Goal: Task Accomplishment & Management: Use online tool/utility

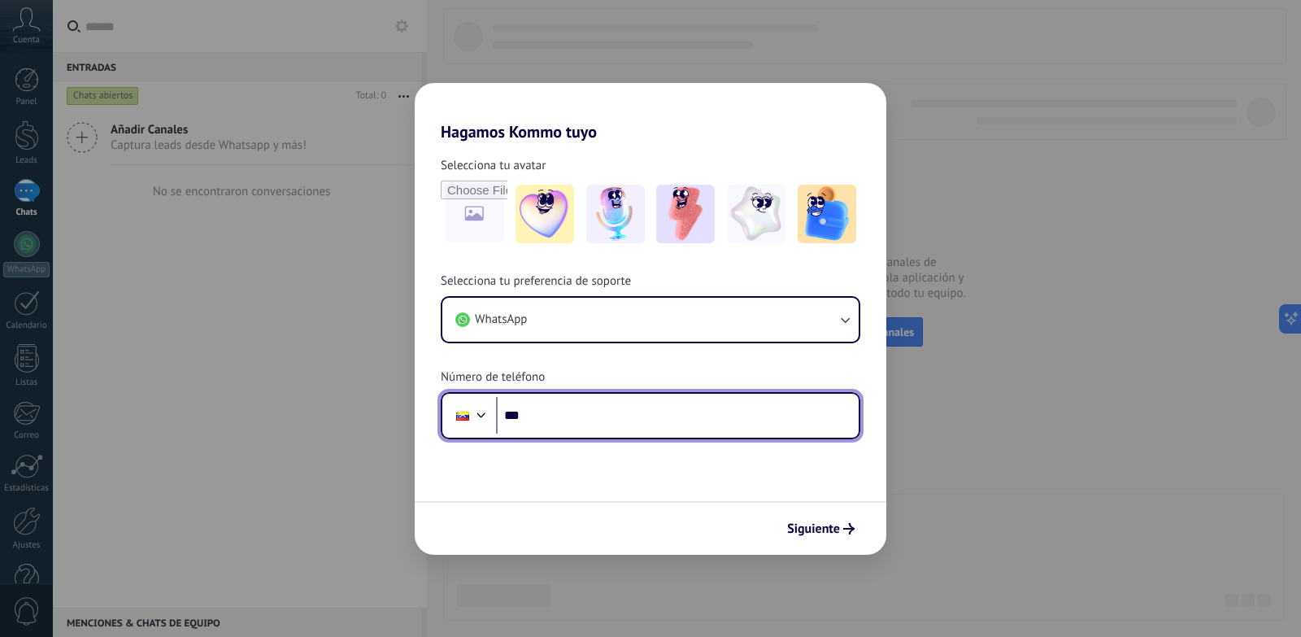
click at [585, 424] on input "***" at bounding box center [677, 415] width 363 height 37
drag, startPoint x: 558, startPoint y: 412, endPoint x: 676, endPoint y: 411, distance: 118.7
click at [676, 411] on input "**********" at bounding box center [677, 415] width 363 height 37
type input "**********"
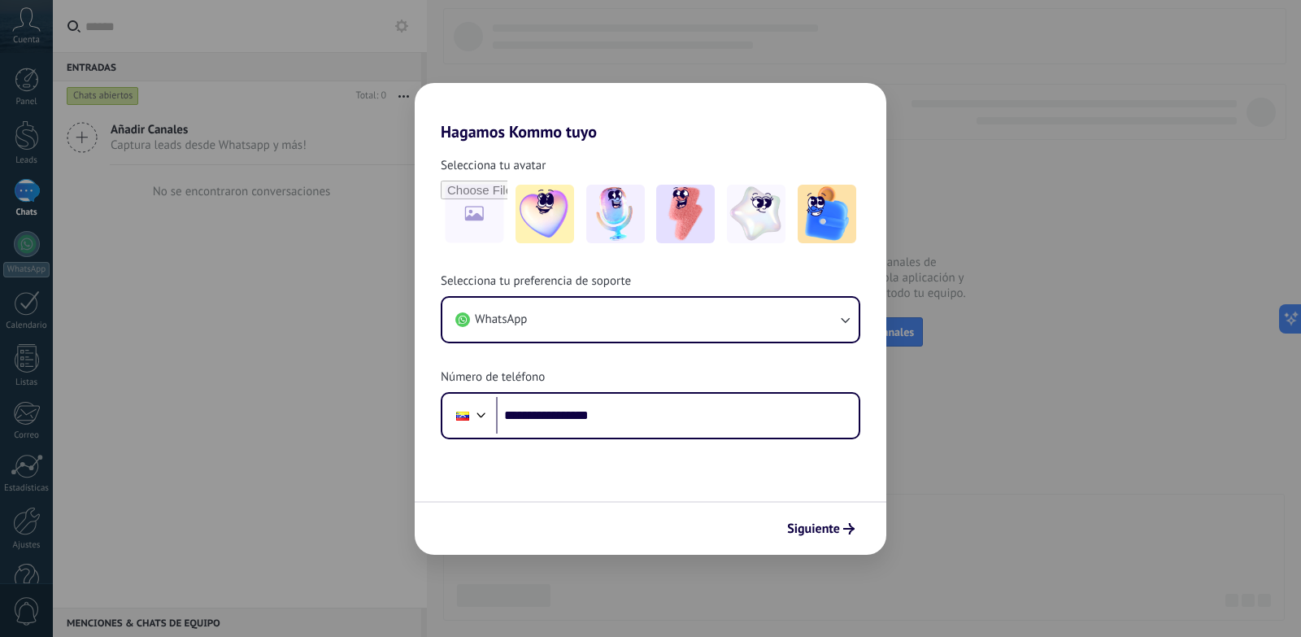
drag, startPoint x: 663, startPoint y: 464, endPoint x: 677, endPoint y: 468, distance: 15.2
click at [663, 464] on form "**********" at bounding box center [651, 347] width 472 height 413
click at [824, 537] on button "Siguiente" at bounding box center [821, 529] width 82 height 28
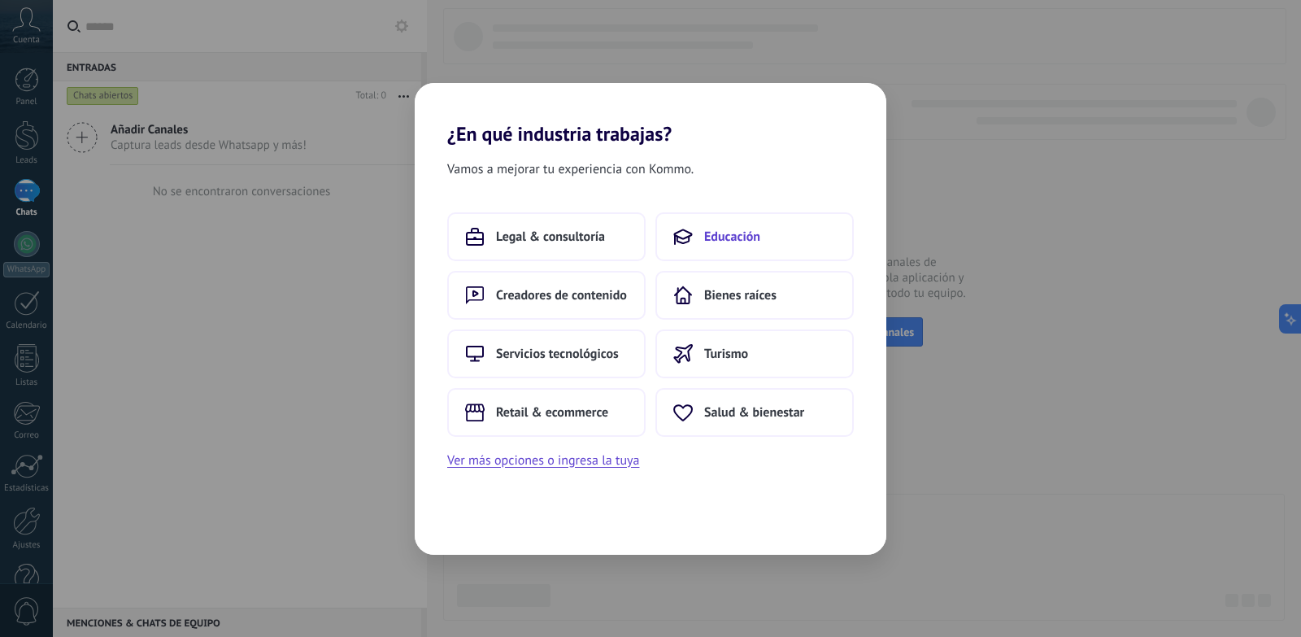
click at [750, 243] on span "Educación" at bounding box center [732, 236] width 56 height 16
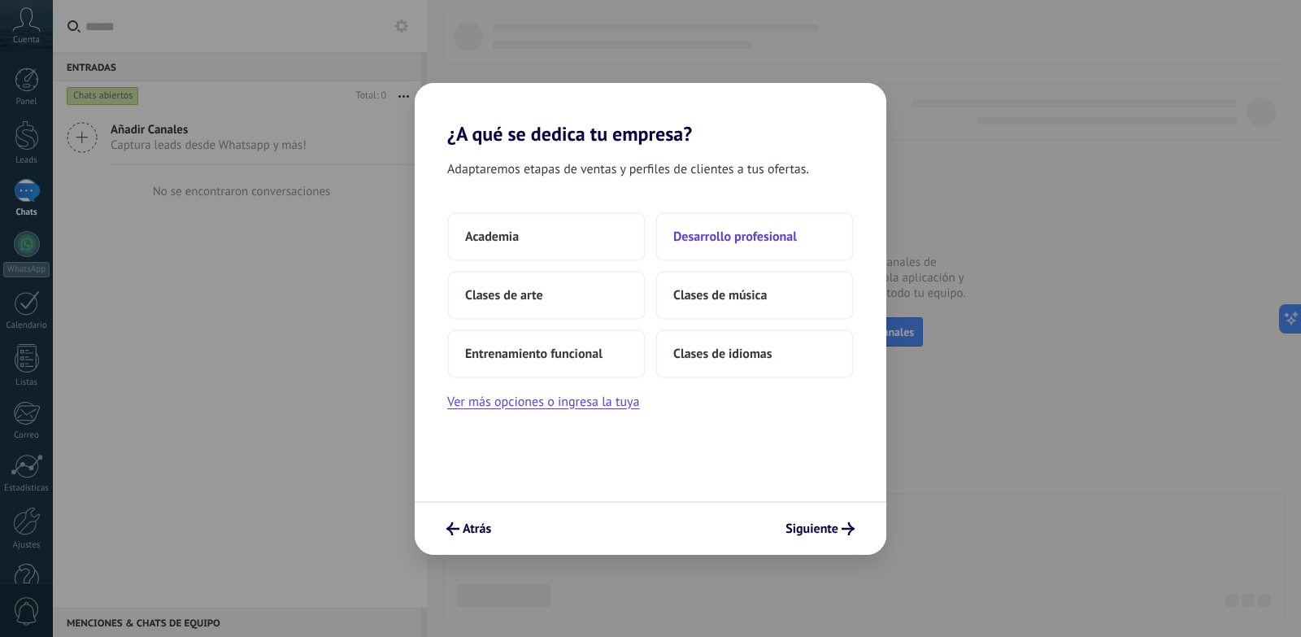
click at [761, 233] on span "Desarrollo profesional" at bounding box center [735, 236] width 124 height 16
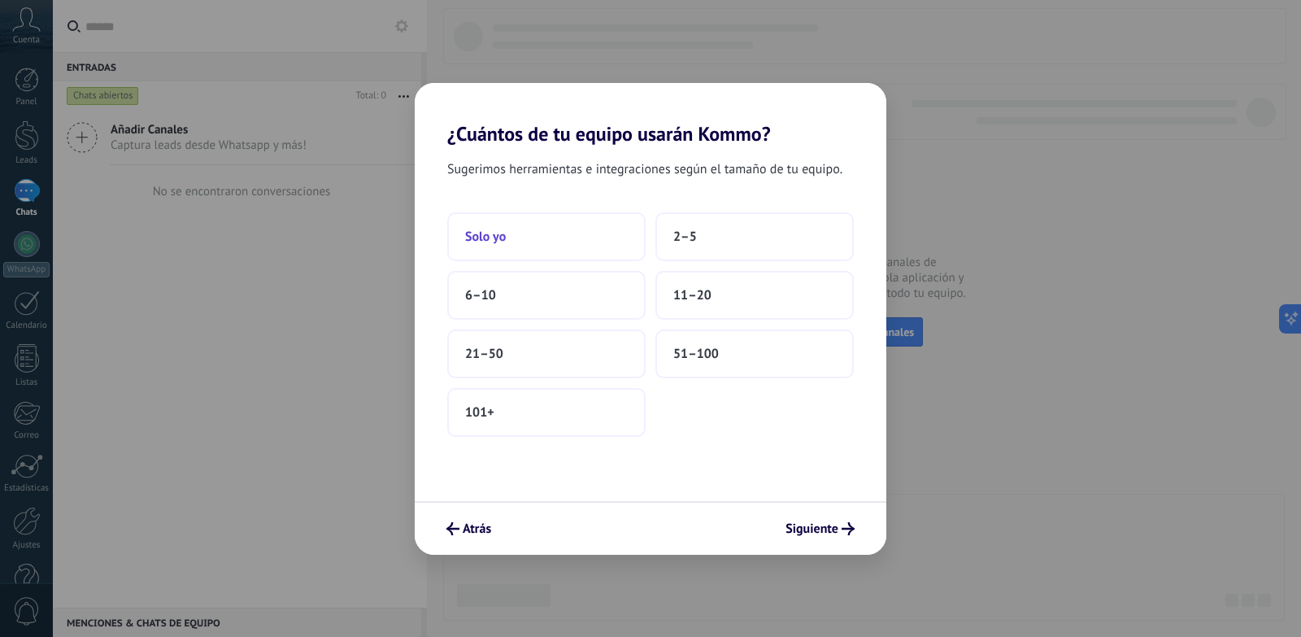
click at [547, 235] on button "Solo yo" at bounding box center [546, 236] width 198 height 49
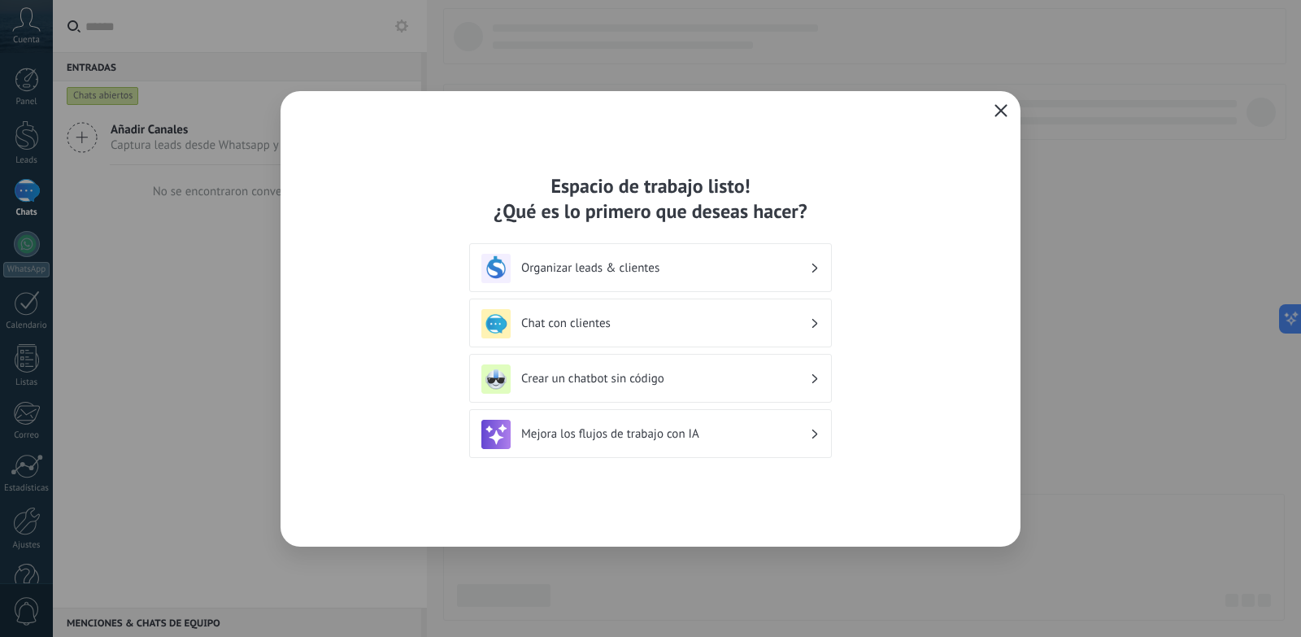
click at [758, 413] on div "Mejora los flujos de trabajo con IA" at bounding box center [650, 433] width 363 height 49
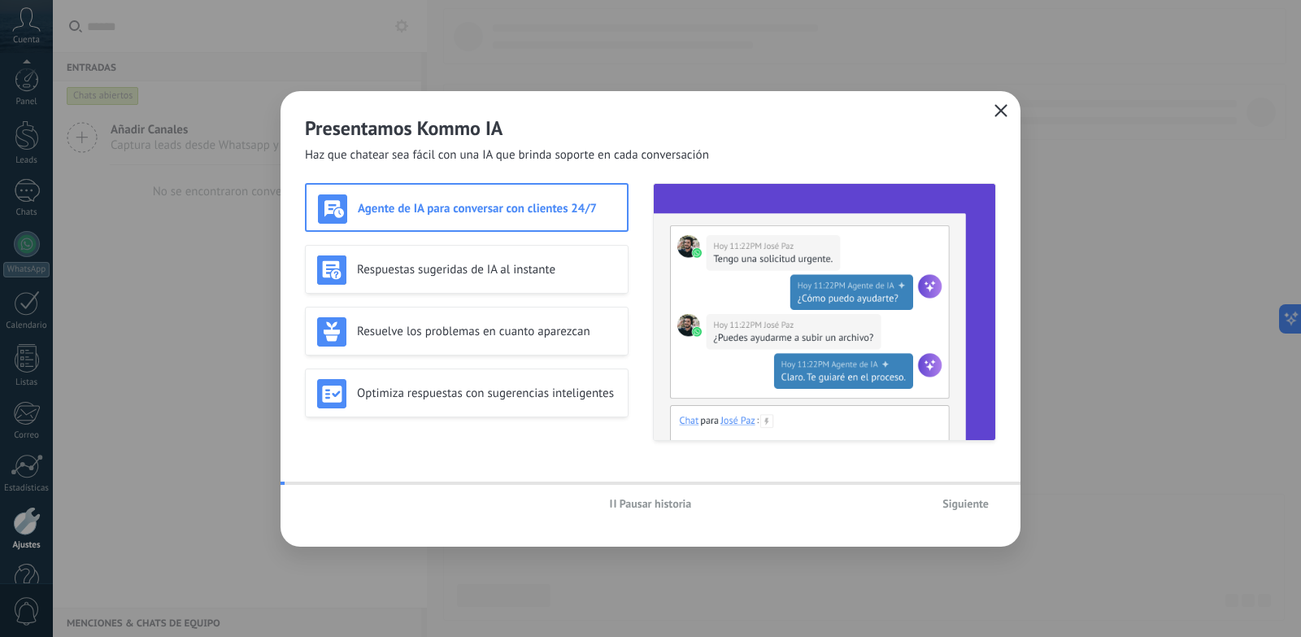
scroll to position [40, 0]
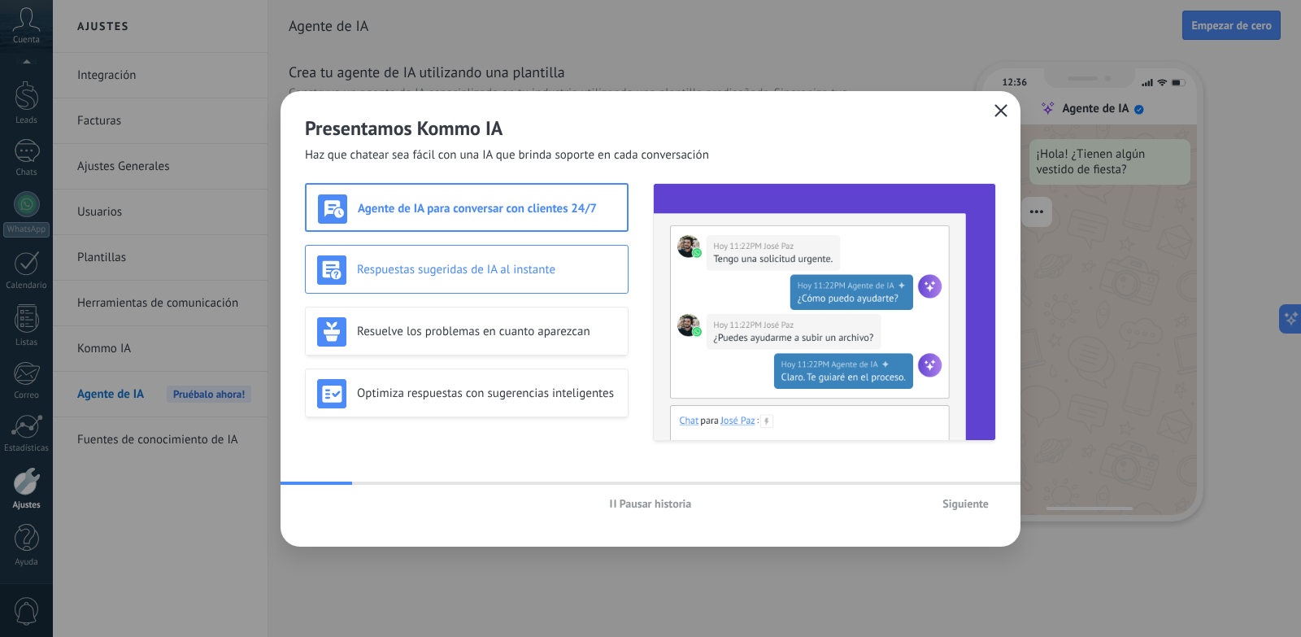
click at [512, 260] on div "Respuestas sugeridas de IA al instante" at bounding box center [466, 269] width 299 height 29
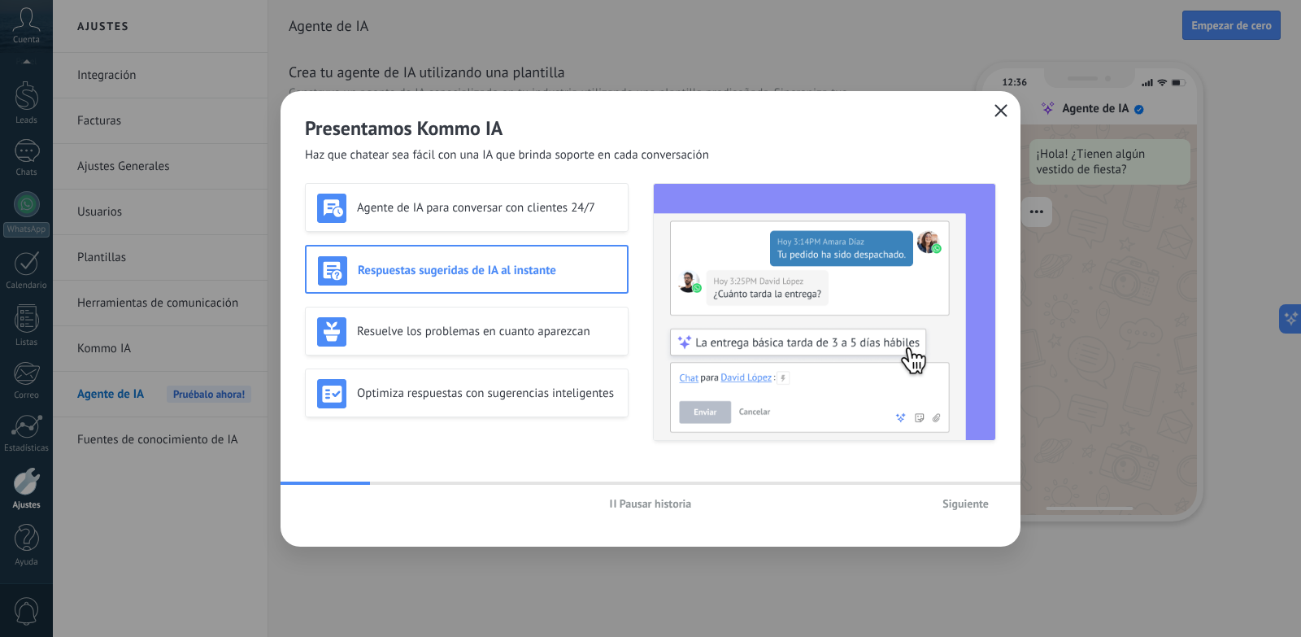
click at [541, 239] on div "Agente de IA para conversar con clientes 24/7 Respuestas sugeridas de IA al ins…" at bounding box center [467, 312] width 324 height 258
click at [581, 219] on div "Agente de IA para conversar con clientes 24/7" at bounding box center [466, 207] width 299 height 29
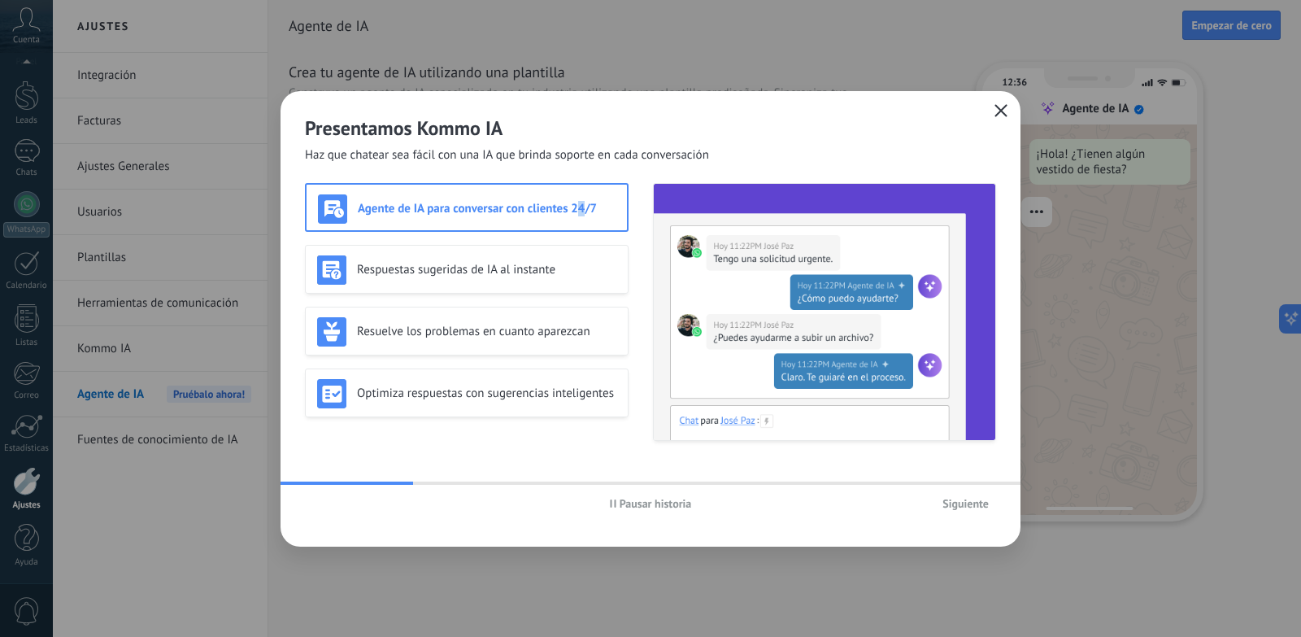
click at [970, 498] on span "Siguiente" at bounding box center [965, 503] width 46 height 11
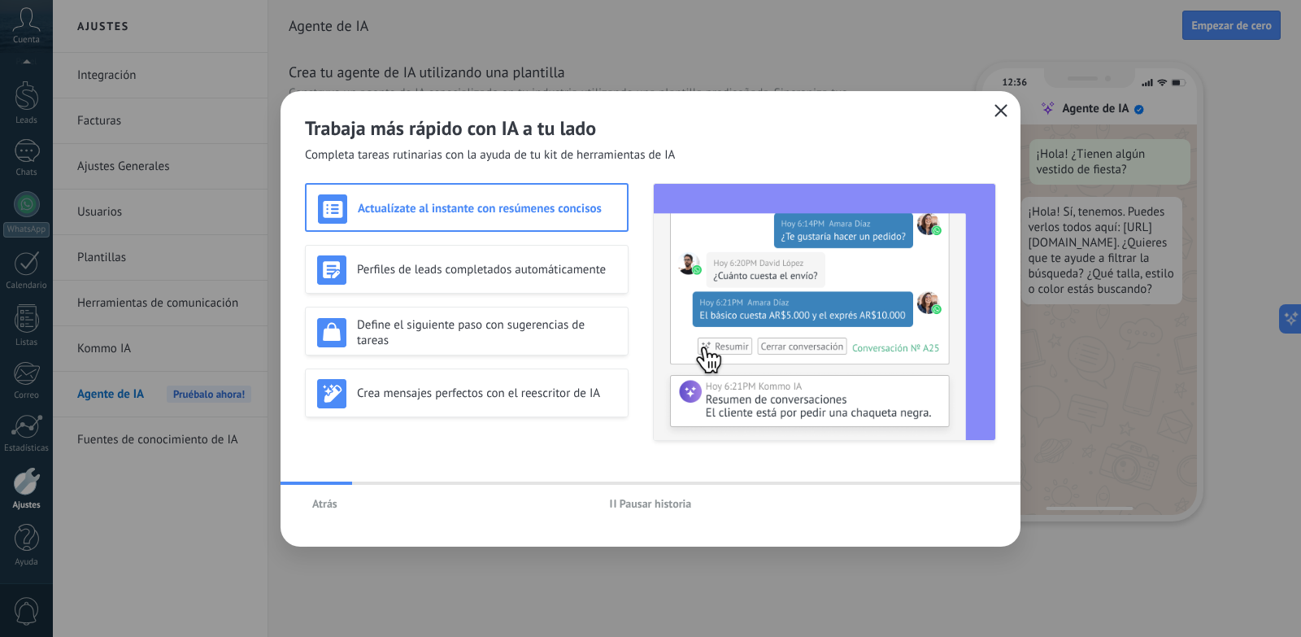
click at [954, 511] on div "Atrás Pausar historia" at bounding box center [650, 503] width 740 height 37
click at [562, 201] on h3 "Actualízate al instante con resúmenes concisos" at bounding box center [487, 208] width 258 height 15
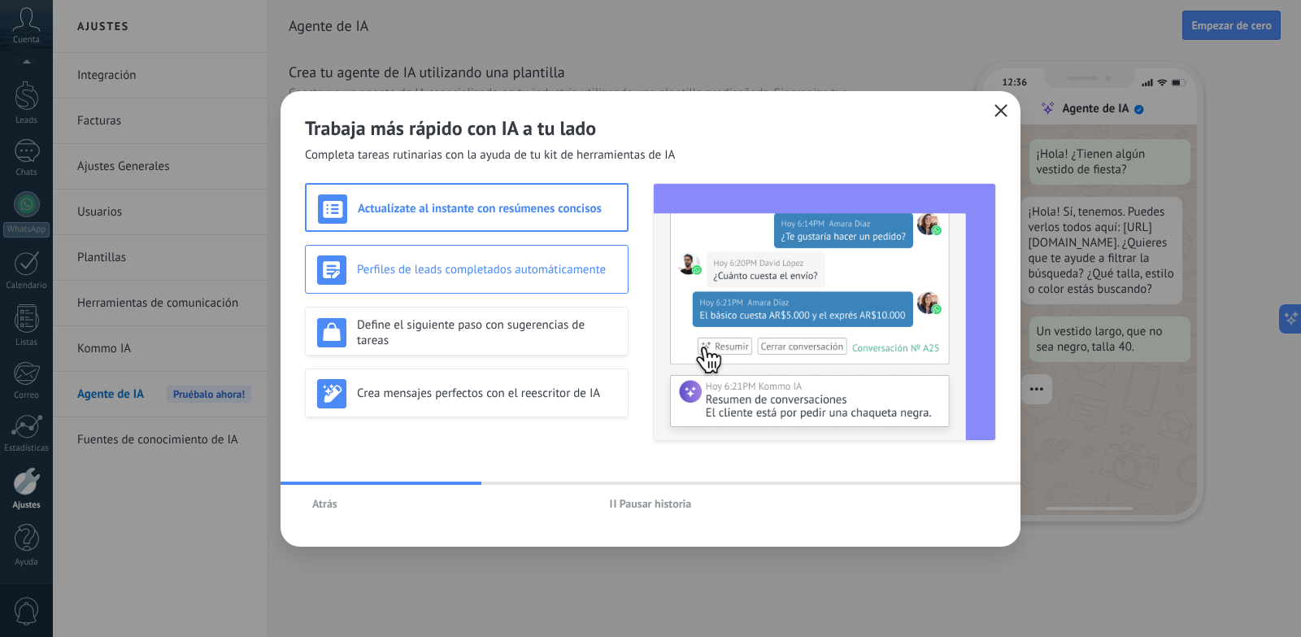
click at [501, 268] on h3 "Perfiles de leads completados automáticamente" at bounding box center [486, 269] width 259 height 15
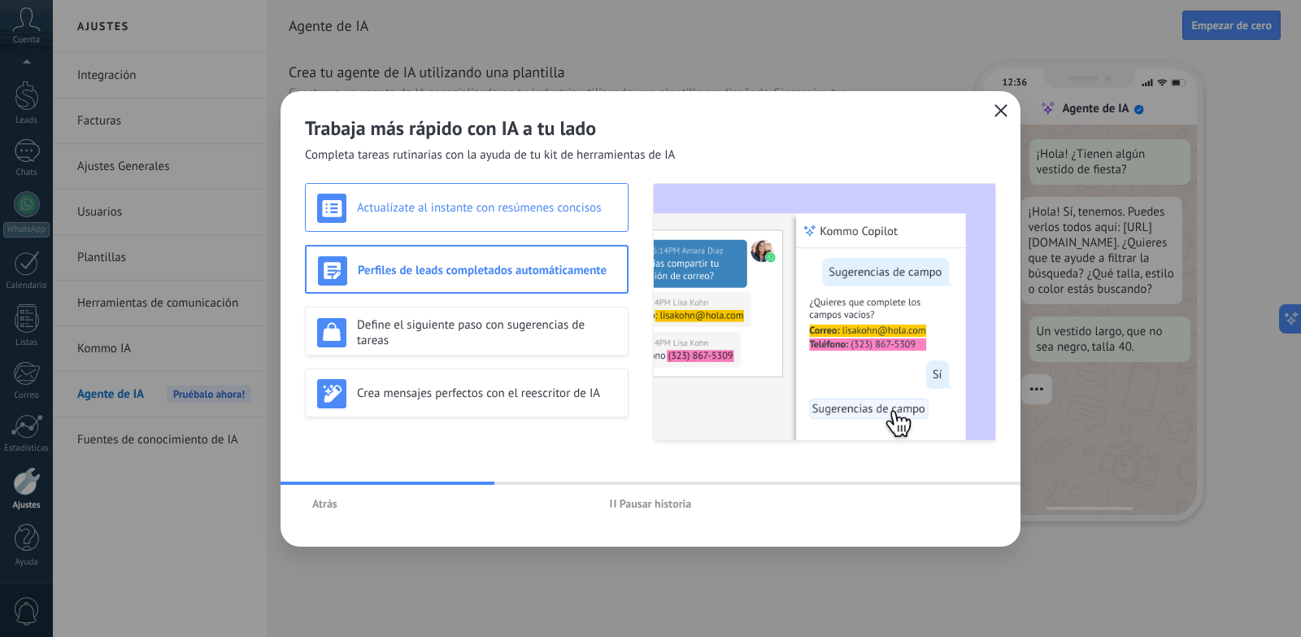
click at [523, 216] on div "Actualízate al instante con resúmenes concisos" at bounding box center [466, 207] width 299 height 29
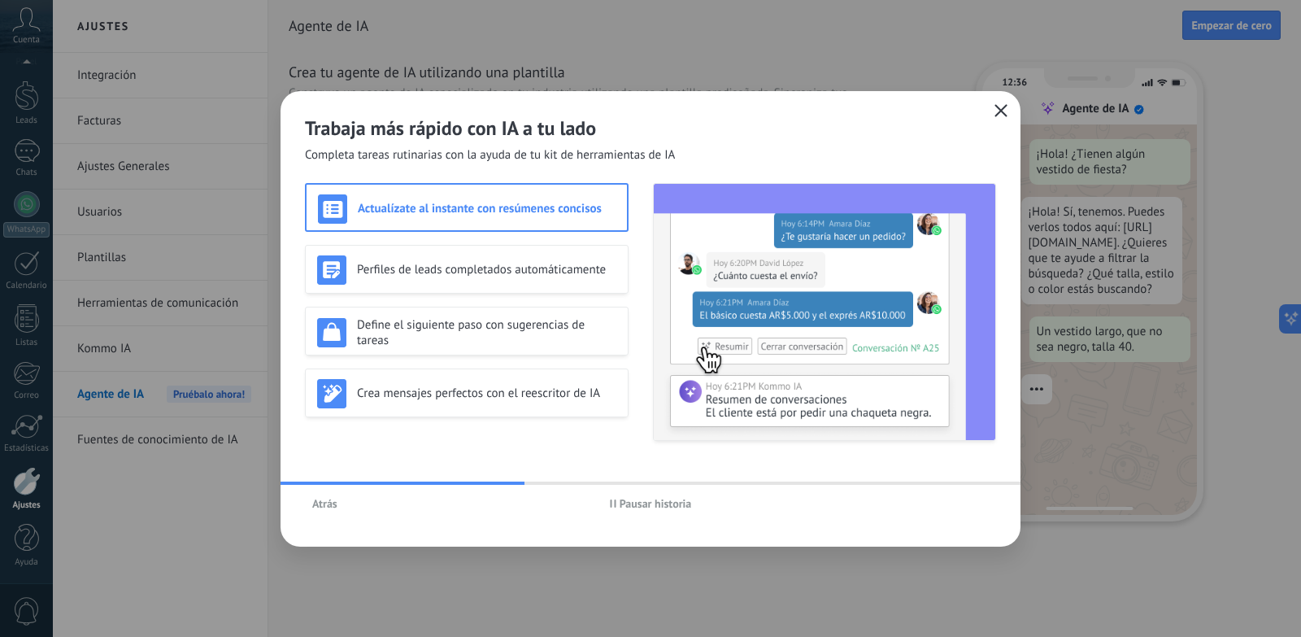
scroll to position [49, 0]
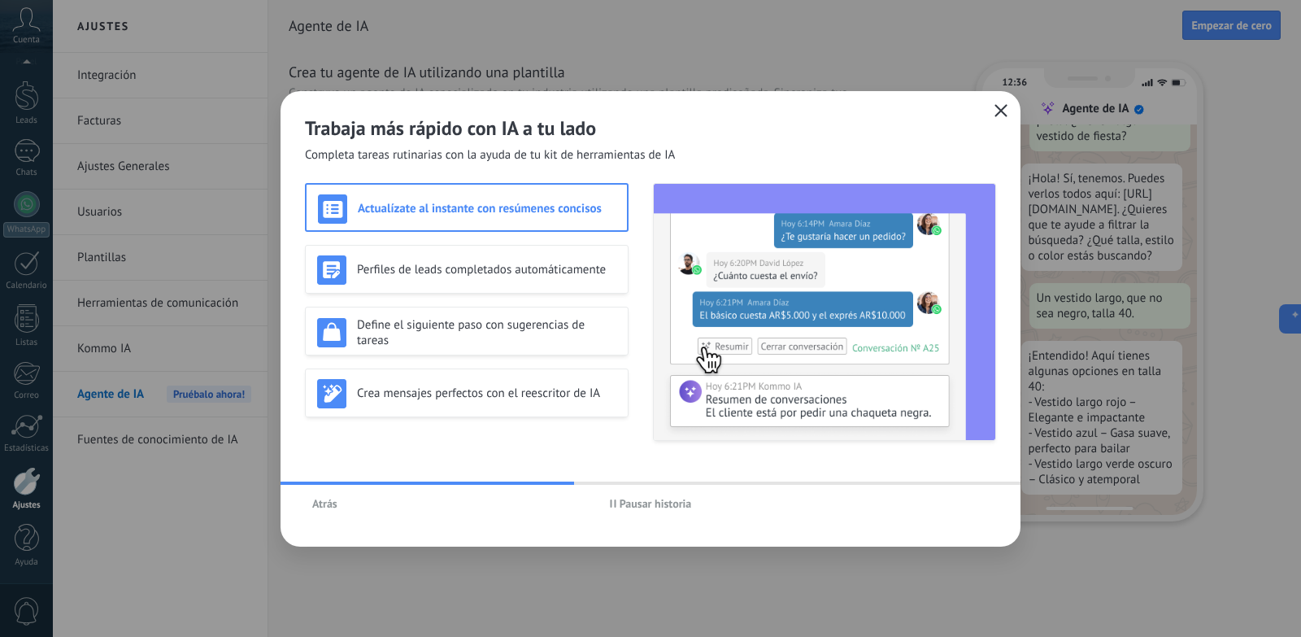
click at [997, 107] on icon "button" at bounding box center [1000, 110] width 13 height 13
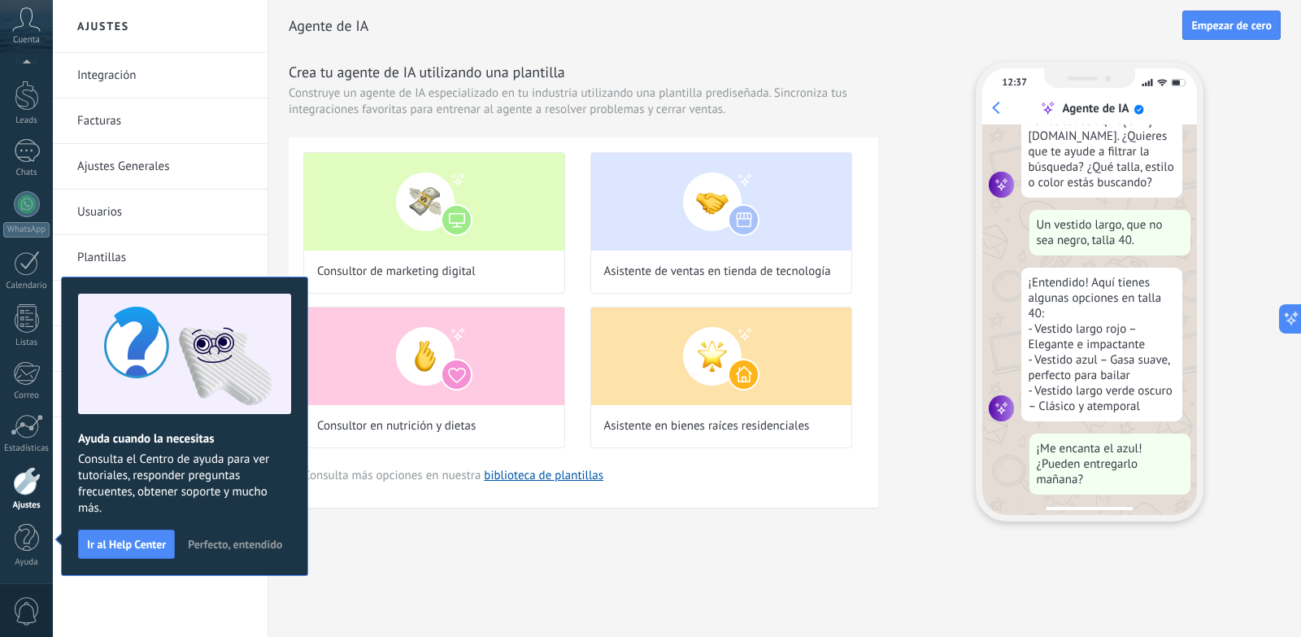
scroll to position [164, 0]
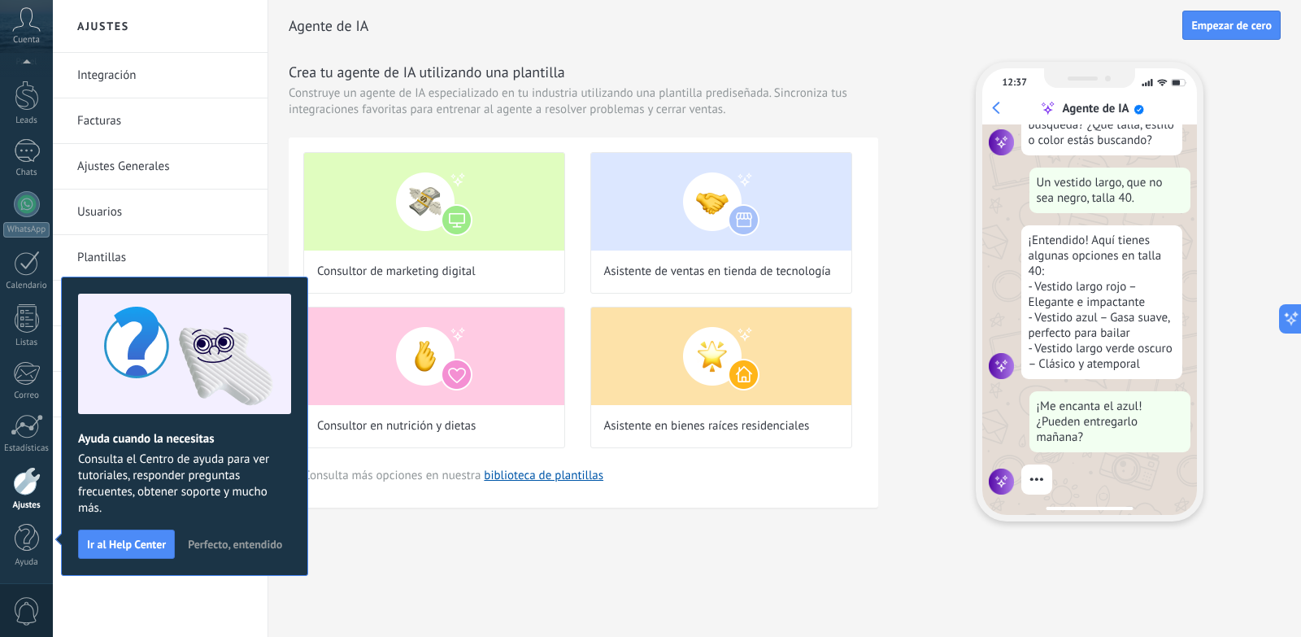
click at [221, 541] on span "Perfecto, entendido" at bounding box center [235, 543] width 94 height 11
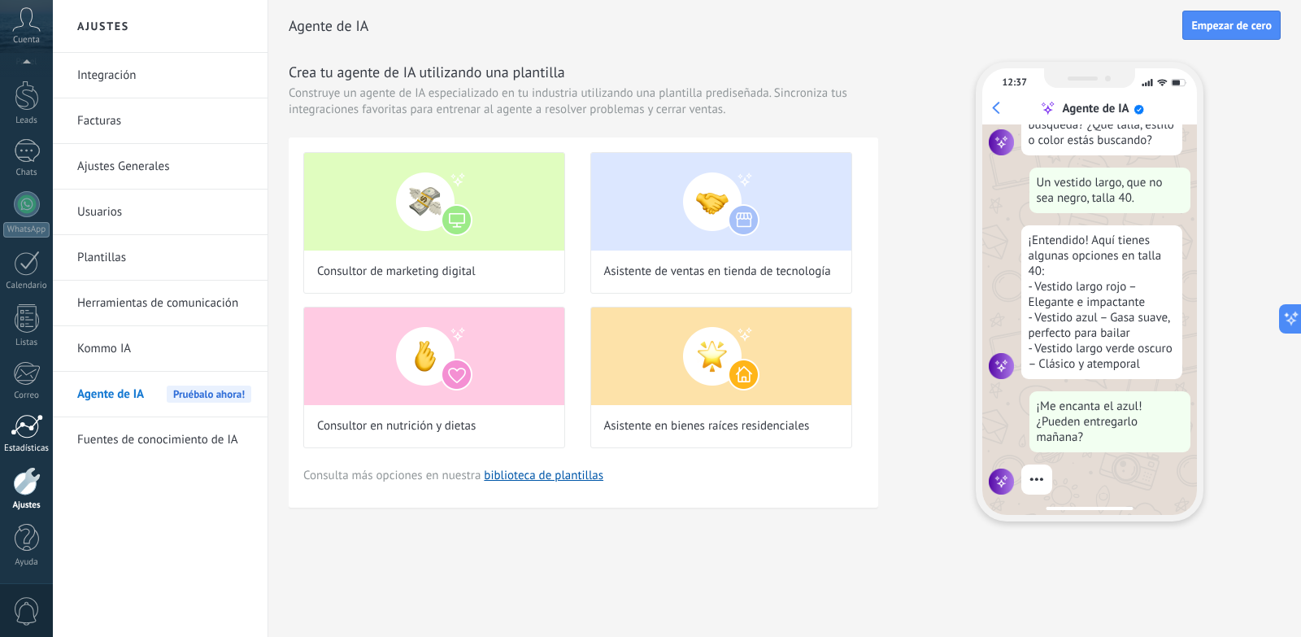
click at [34, 447] on div "Estadísticas" at bounding box center [26, 448] width 47 height 11
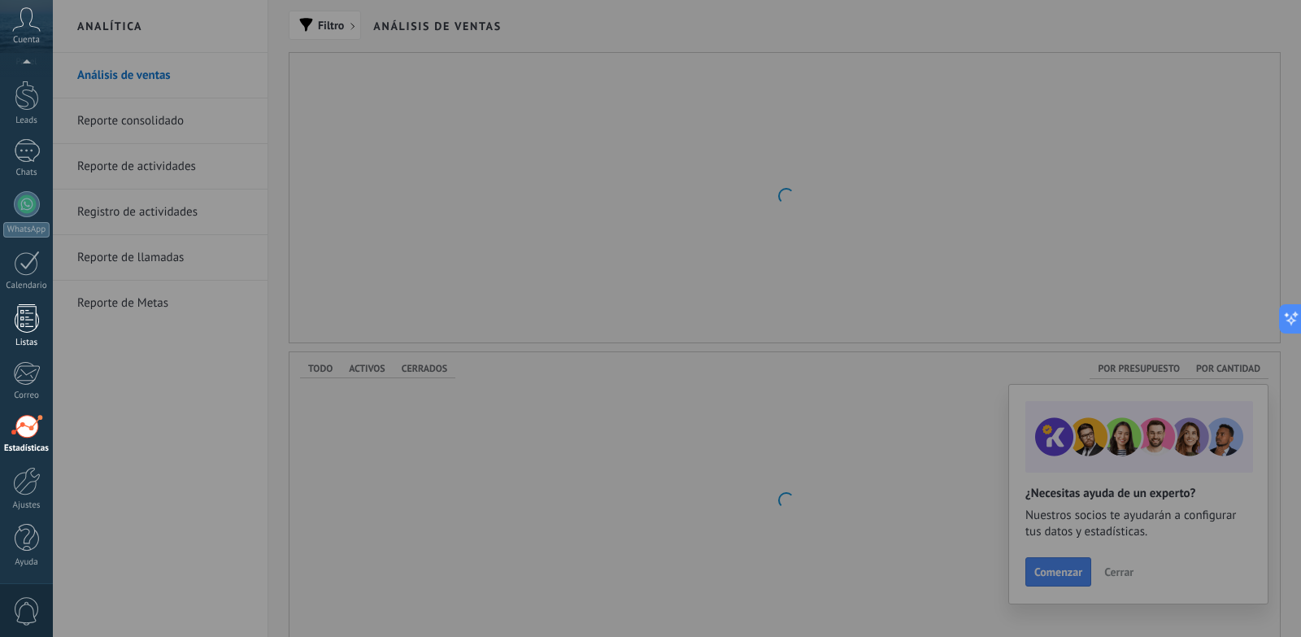
click at [40, 315] on link "Listas" at bounding box center [26, 326] width 53 height 44
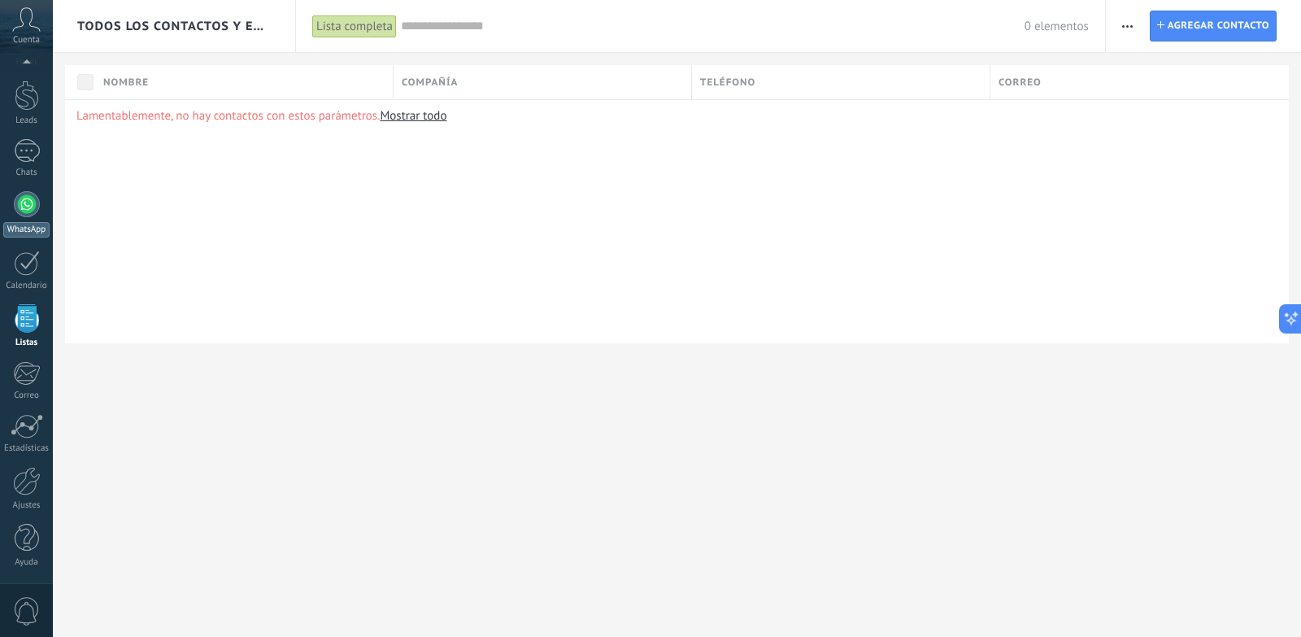
click at [33, 201] on div at bounding box center [27, 204] width 26 height 26
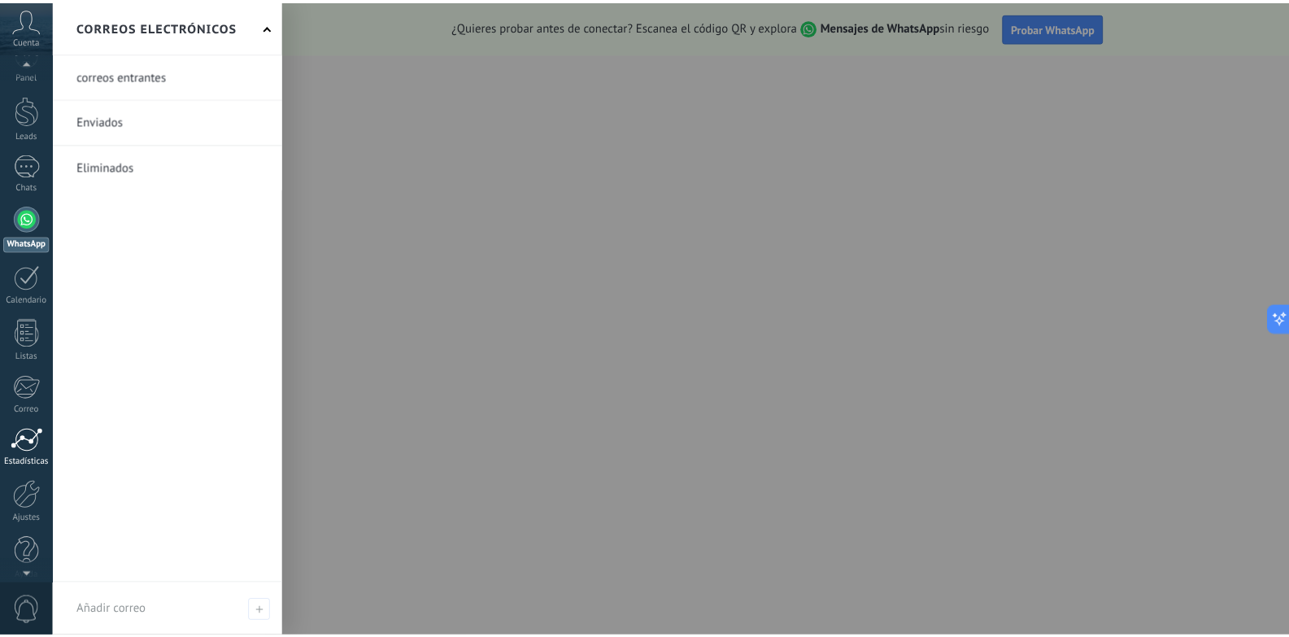
scroll to position [40, 0]
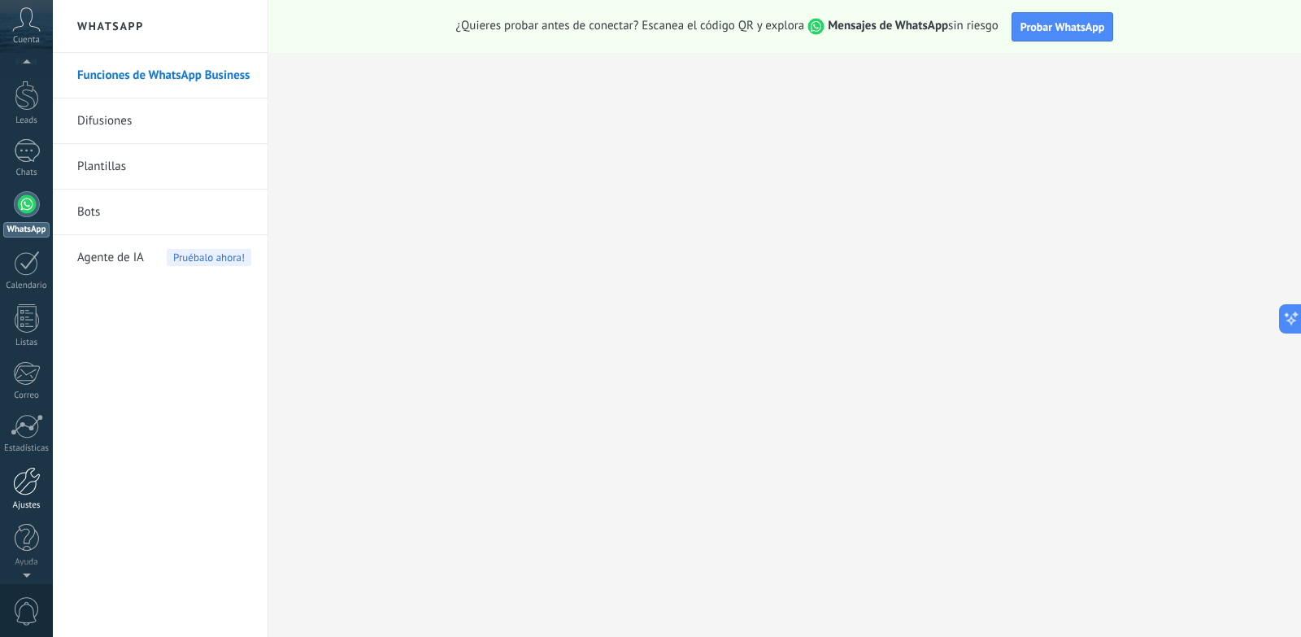
click at [27, 493] on div at bounding box center [27, 481] width 28 height 28
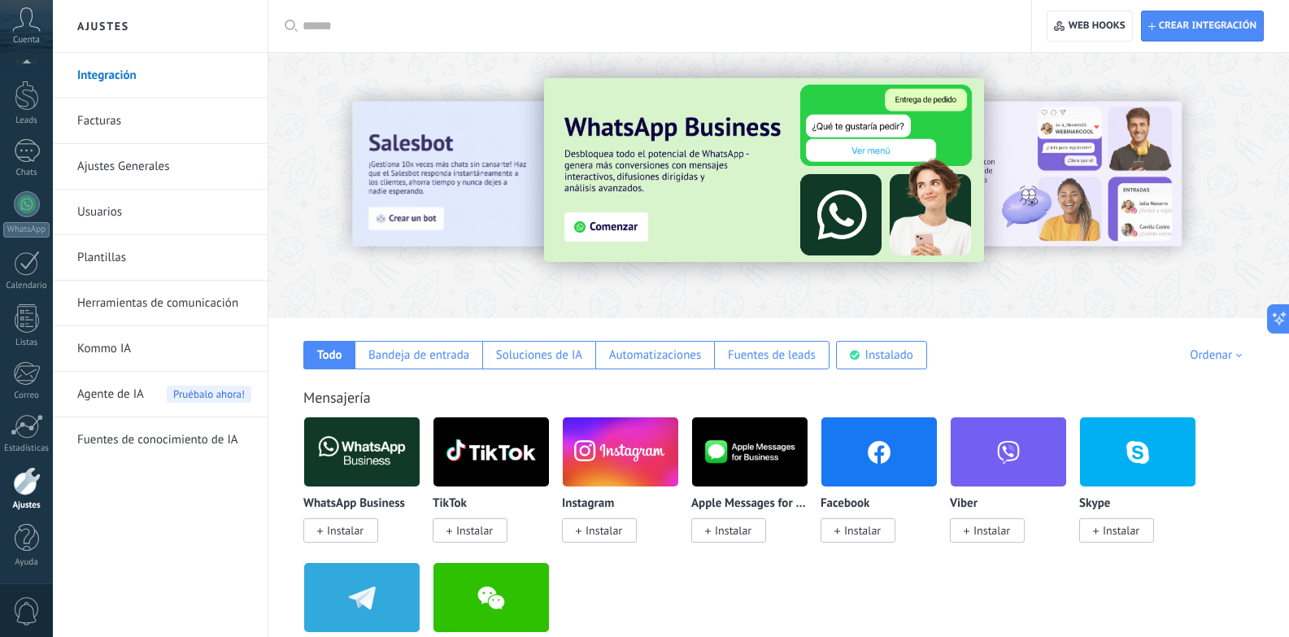
click at [608, 278] on div at bounding box center [778, 180] width 1020 height 233
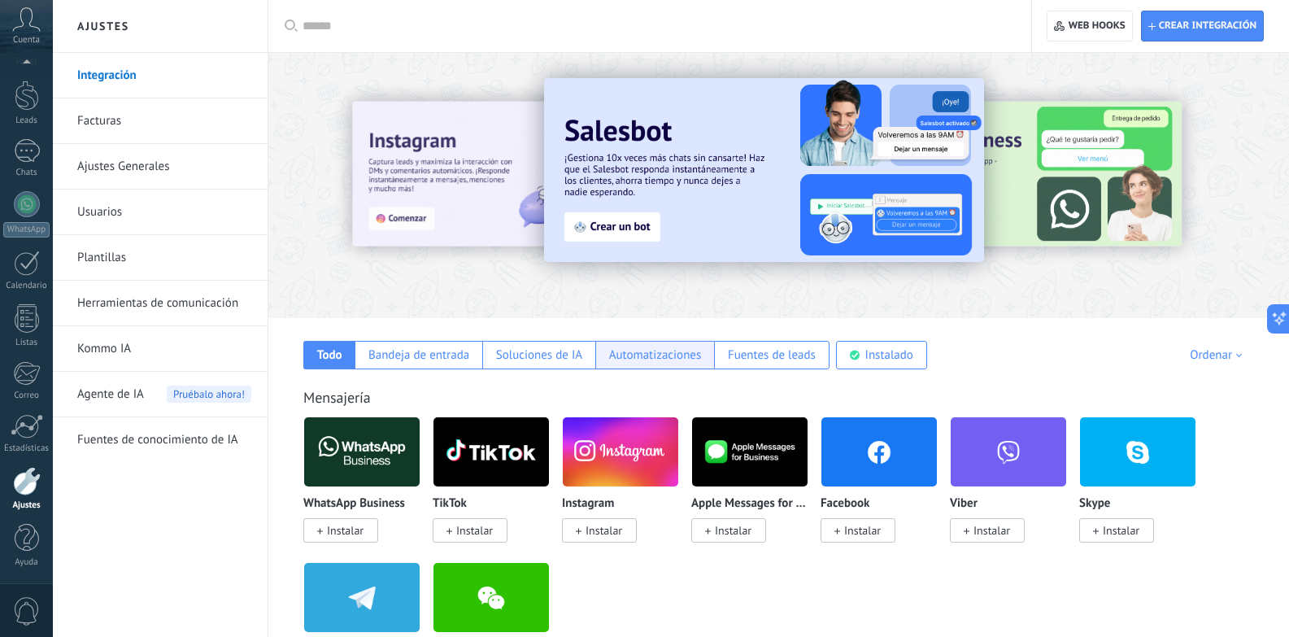
click at [680, 349] on div "Automatizaciones" at bounding box center [655, 354] width 93 height 15
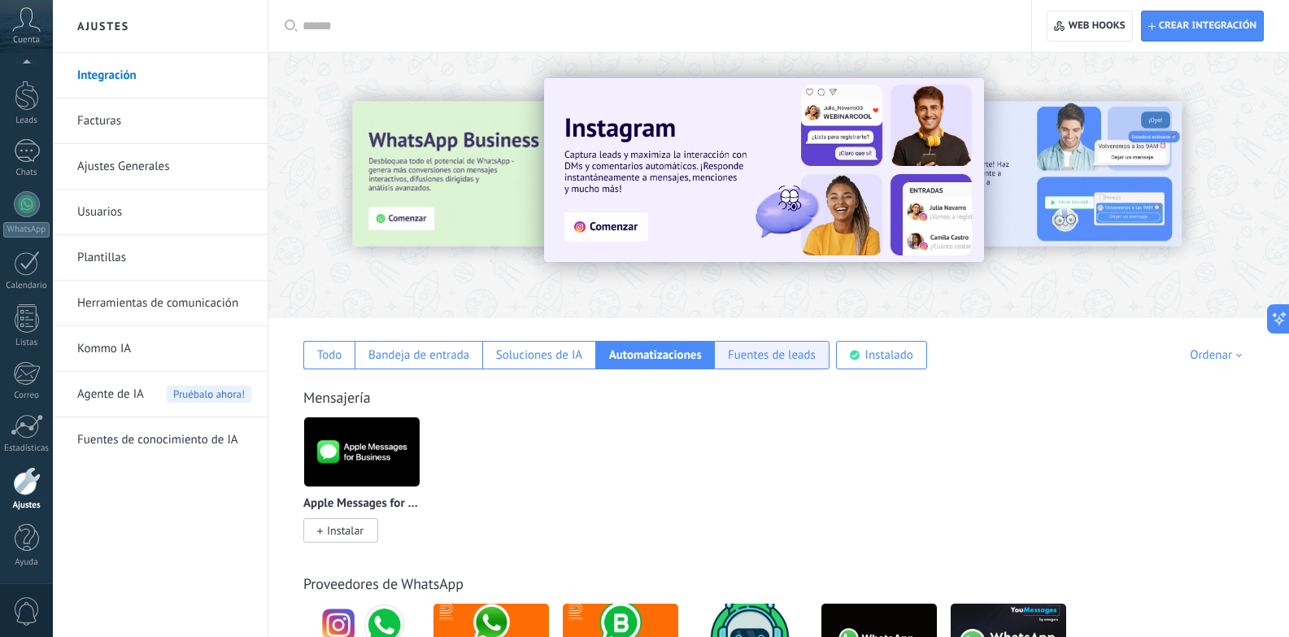
click at [748, 358] on div "Fuentes de leads" at bounding box center [772, 354] width 88 height 15
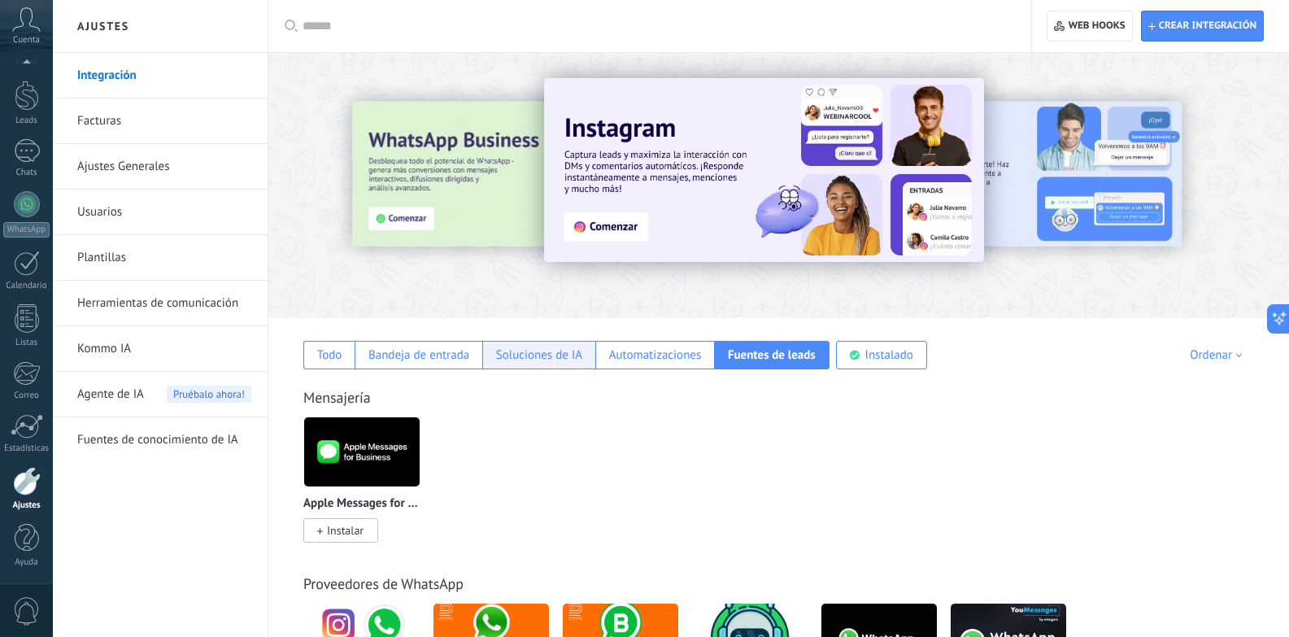
click at [525, 357] on div "Soluciones de IA" at bounding box center [539, 354] width 86 height 15
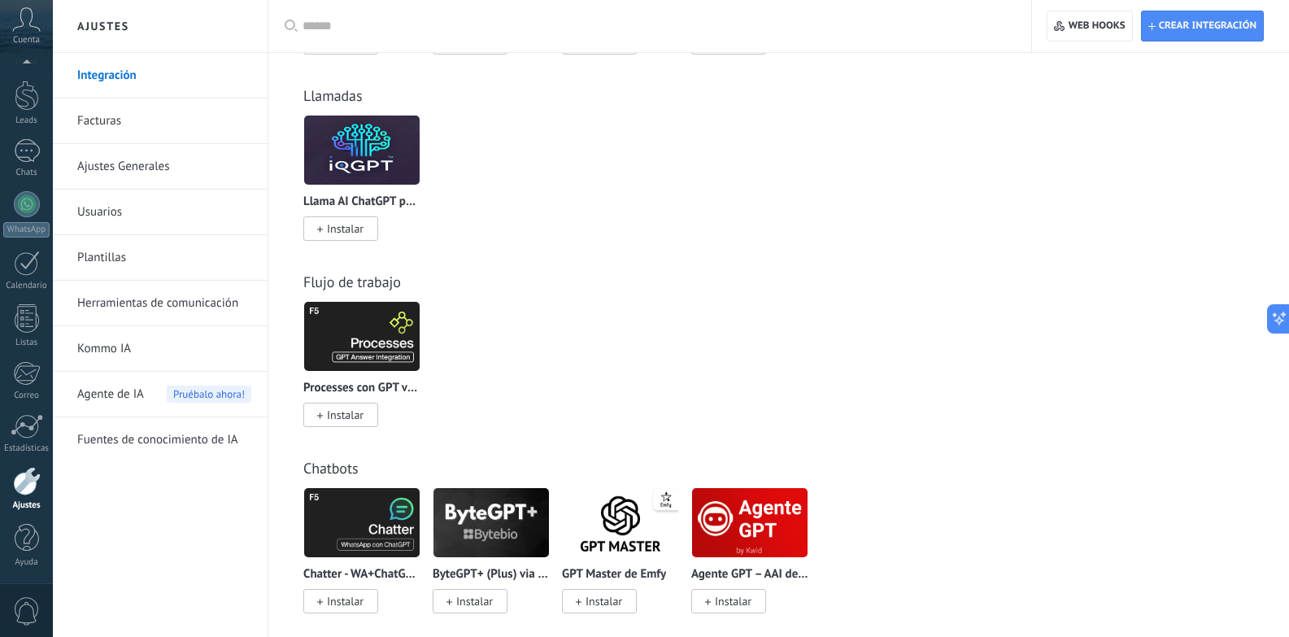
scroll to position [504, 0]
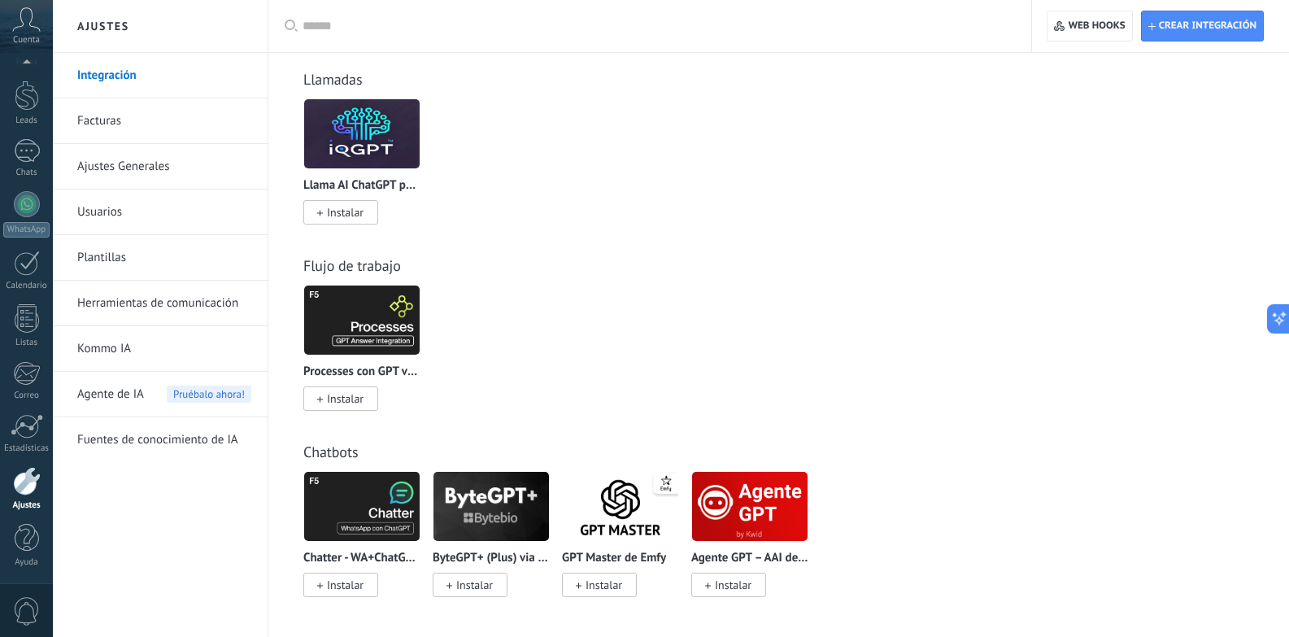
click at [353, 322] on img at bounding box center [361, 319] width 115 height 79
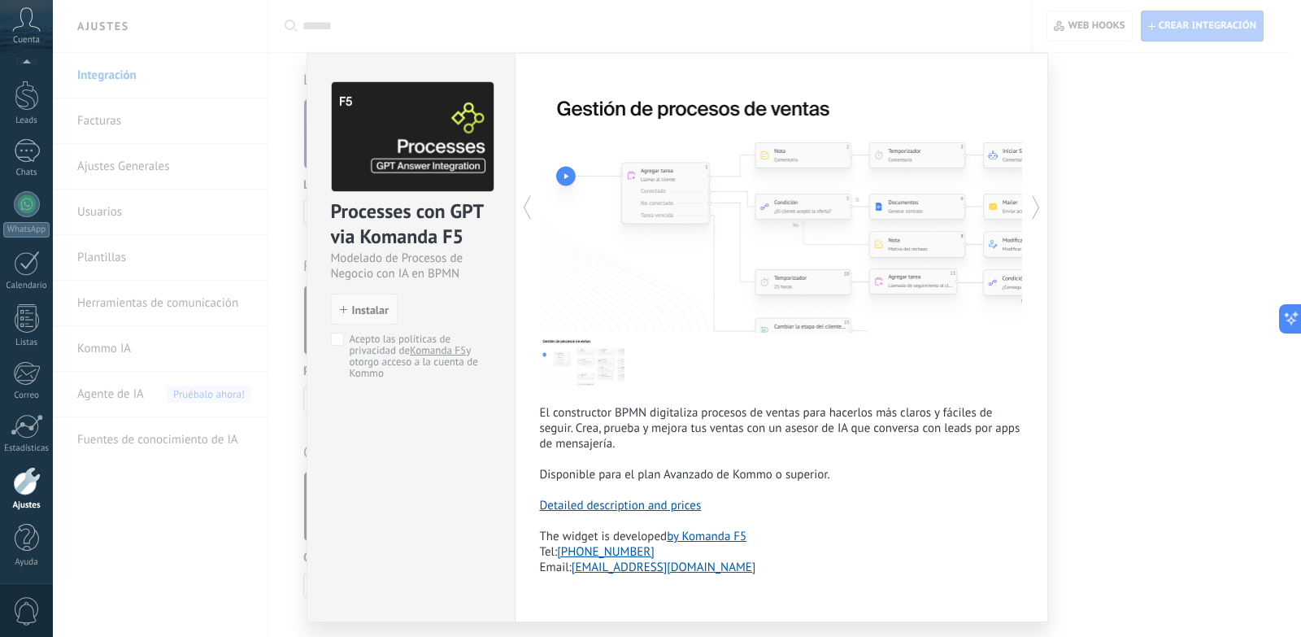
click at [354, 311] on span "Instalar" at bounding box center [370, 309] width 37 height 11
click at [358, 309] on span "Instalar" at bounding box center [370, 309] width 37 height 11
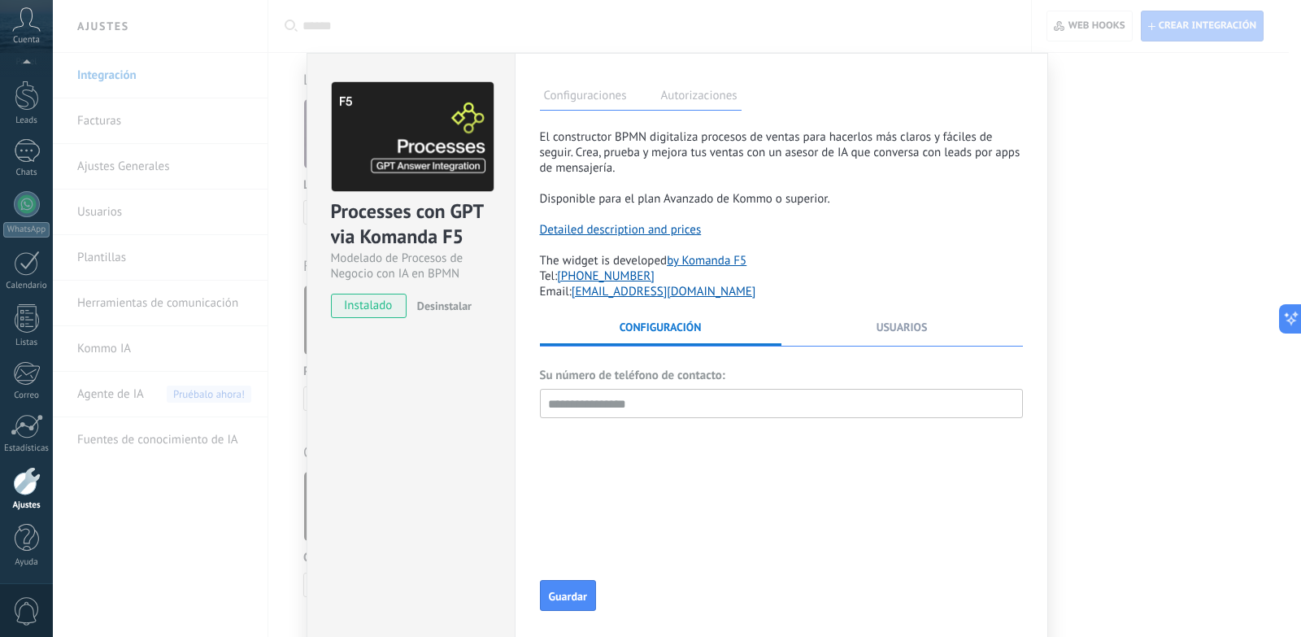
click at [634, 145] on p "El constructor BPMN digitaliza procesos de ventas para hacerlos más claros y fá…" at bounding box center [781, 167] width 483 height 77
click at [671, 172] on p "El constructor BPMN digitaliza procesos de ventas para hacerlos más claros y fá…" at bounding box center [781, 167] width 483 height 77
drag, startPoint x: 623, startPoint y: 394, endPoint x: 503, endPoint y: 391, distance: 119.5
click at [614, 392] on input "text" at bounding box center [781, 403] width 483 height 29
type input "**********"
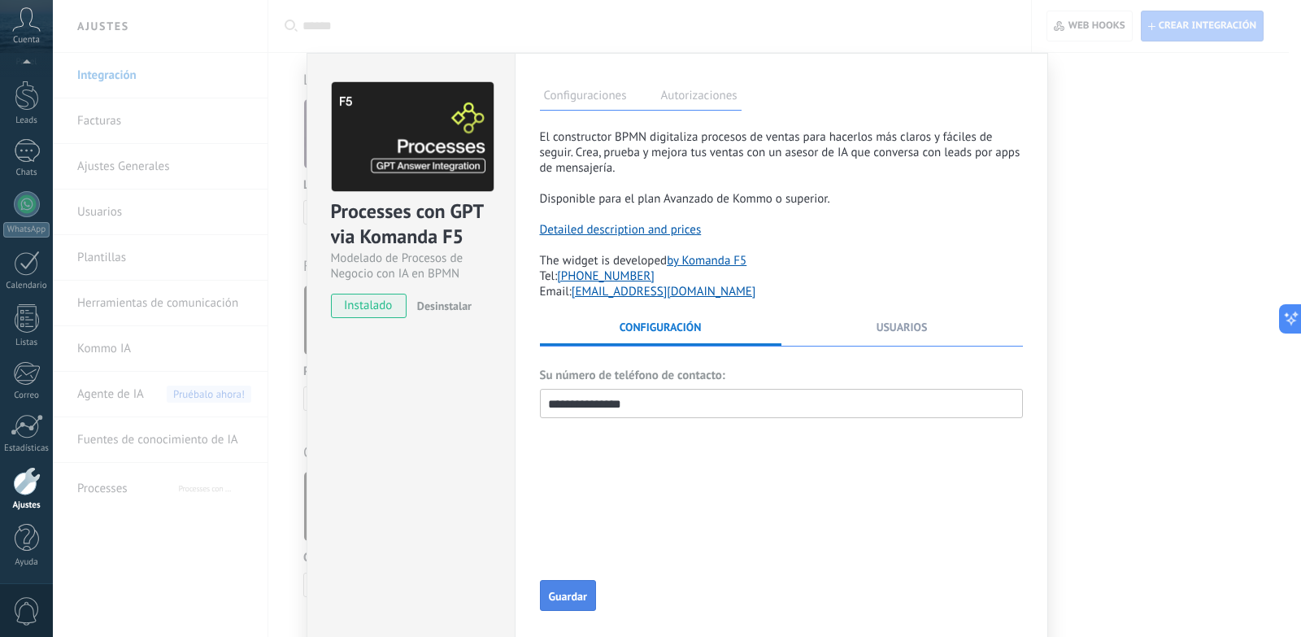
click at [564, 586] on button "Guardar" at bounding box center [568, 595] width 56 height 31
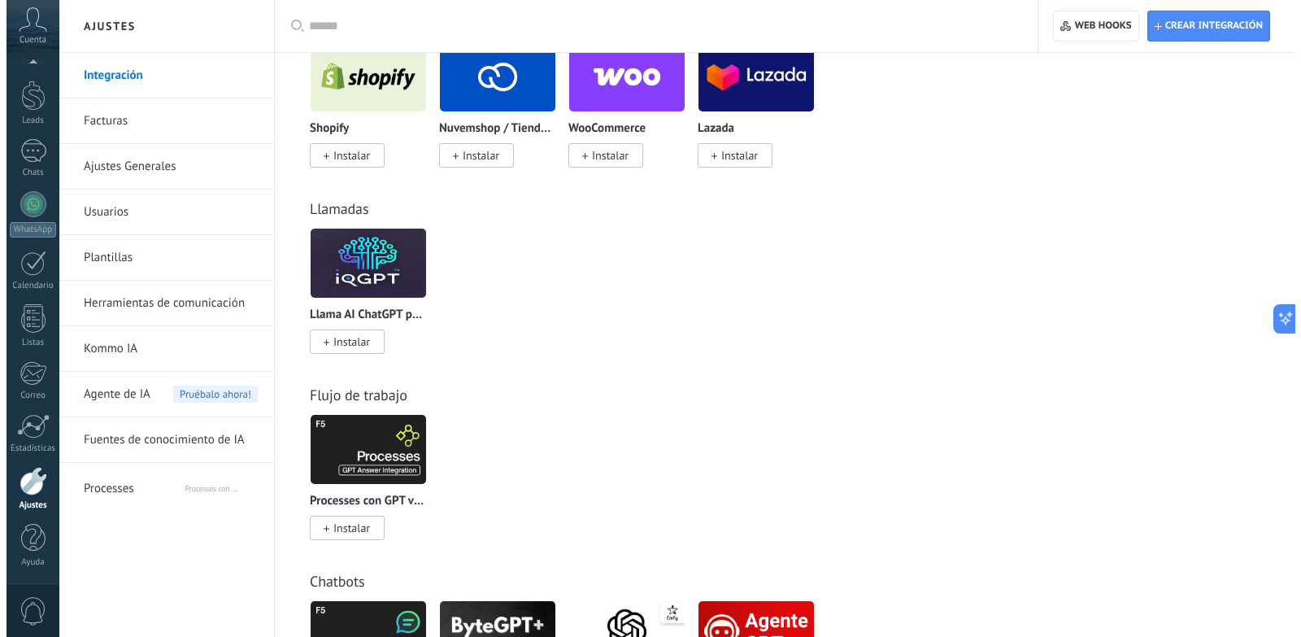
scroll to position [423, 0]
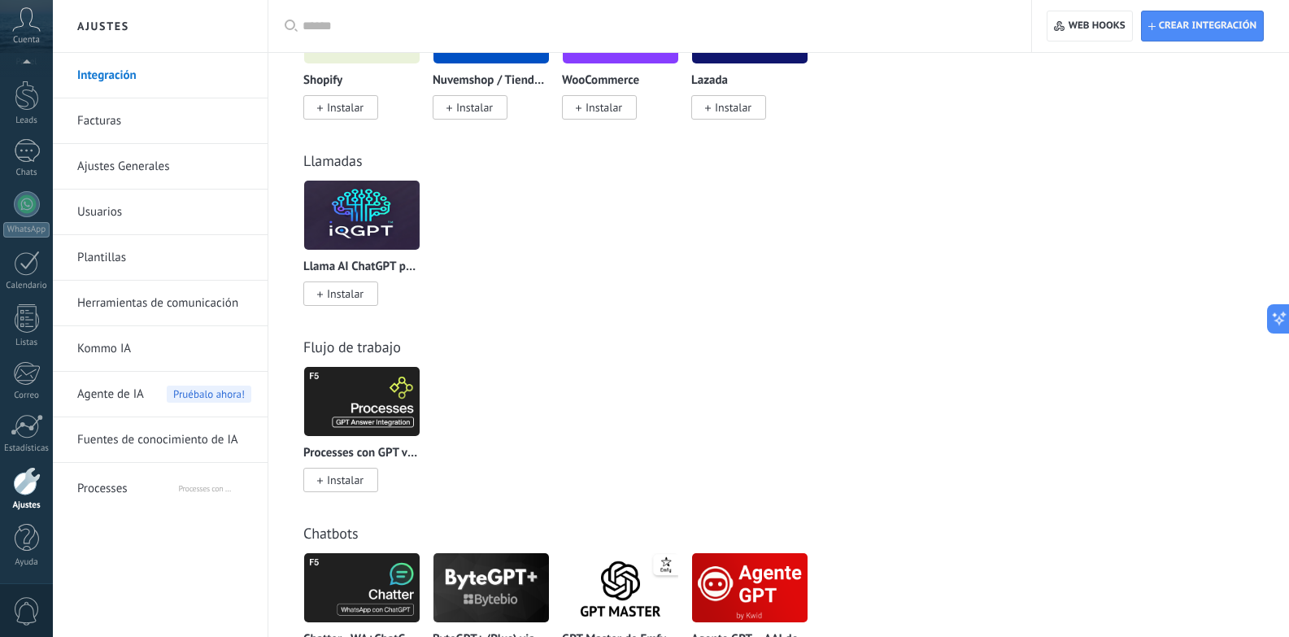
click at [359, 470] on span "Instalar" at bounding box center [340, 479] width 75 height 24
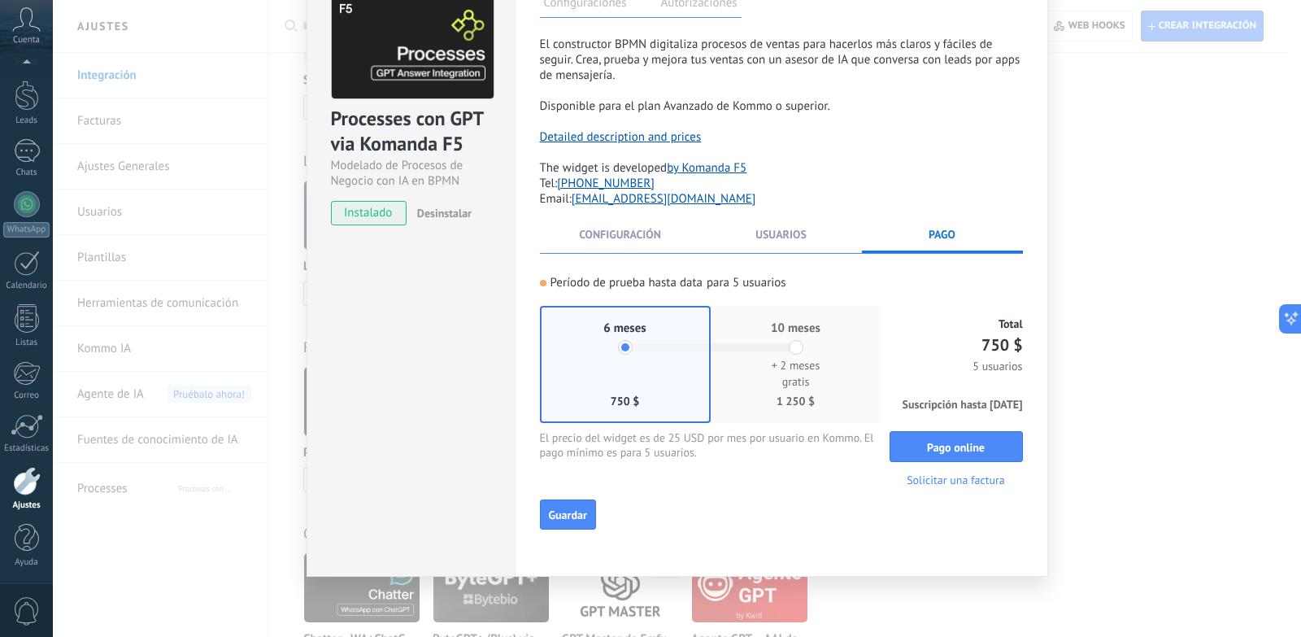
scroll to position [93, 0]
click at [740, 231] on li "Usuarios" at bounding box center [781, 239] width 161 height 26
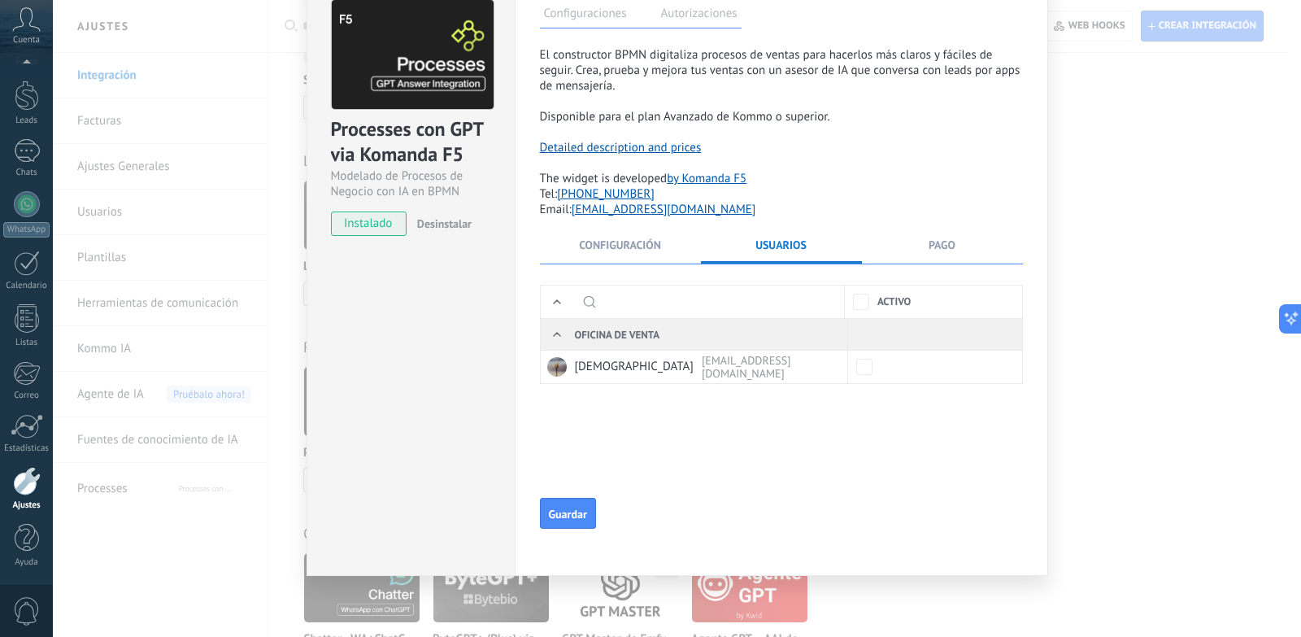
scroll to position [82, 0]
drag, startPoint x: 924, startPoint y: 267, endPoint x: 937, endPoint y: 236, distance: 33.2
click at [925, 265] on div "**********" at bounding box center [781, 365] width 483 height 256
click at [937, 236] on div "**********" at bounding box center [781, 287] width 483 height 481
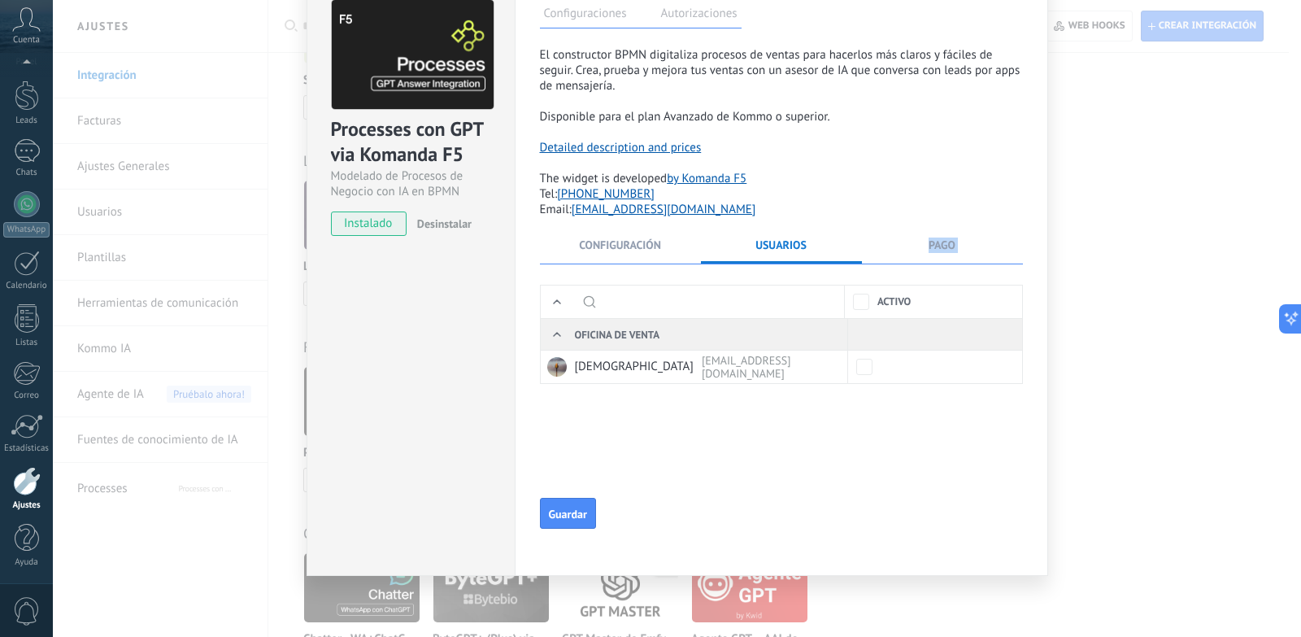
click at [937, 235] on div "**********" at bounding box center [781, 287] width 483 height 481
click at [928, 241] on span "Pago" at bounding box center [941, 244] width 27 height 15
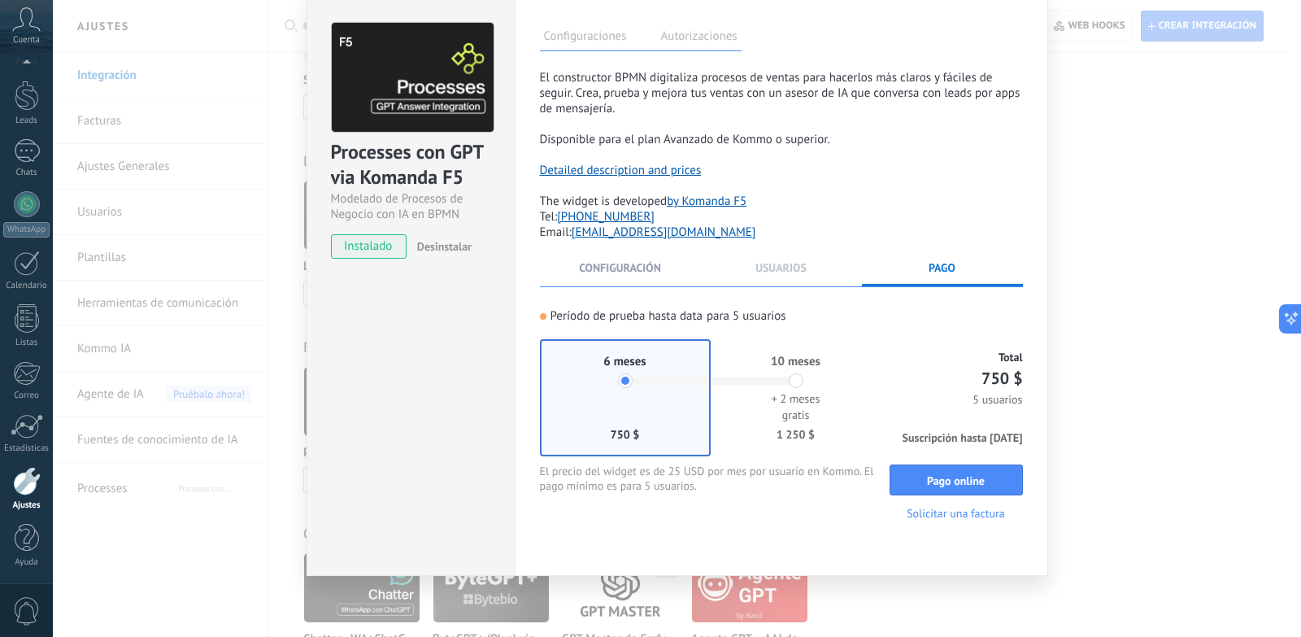
click at [776, 270] on span "Usuarios" at bounding box center [780, 267] width 51 height 15
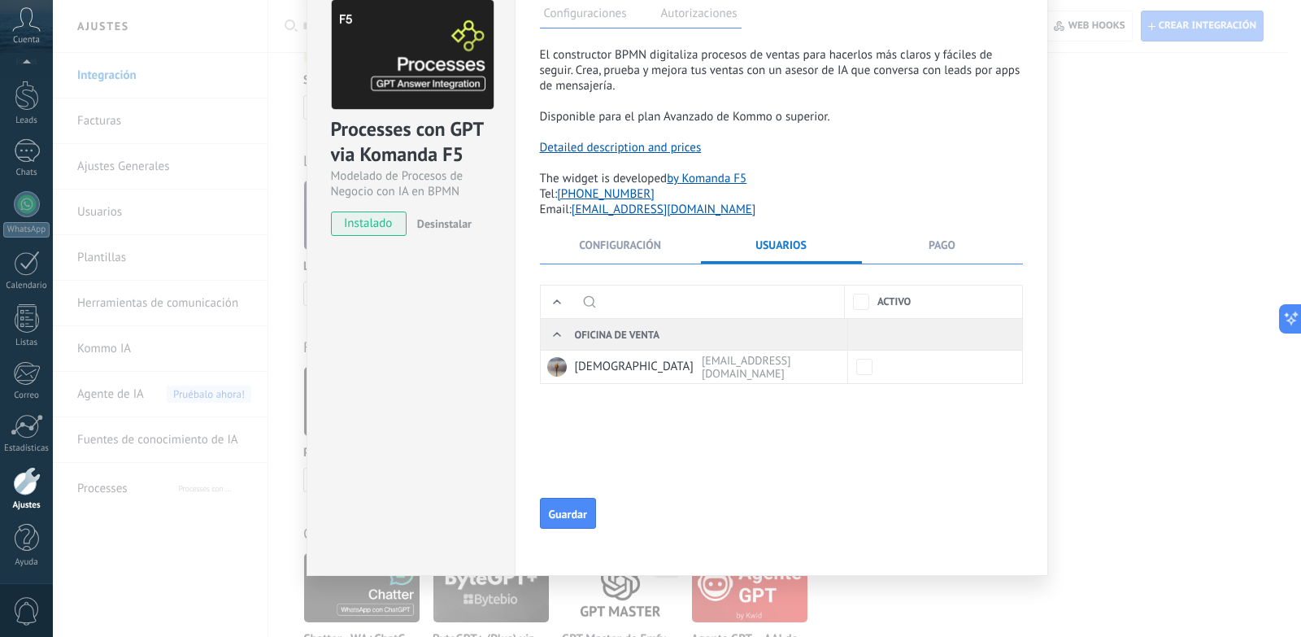
click at [610, 261] on li "Configuración" at bounding box center [620, 250] width 161 height 26
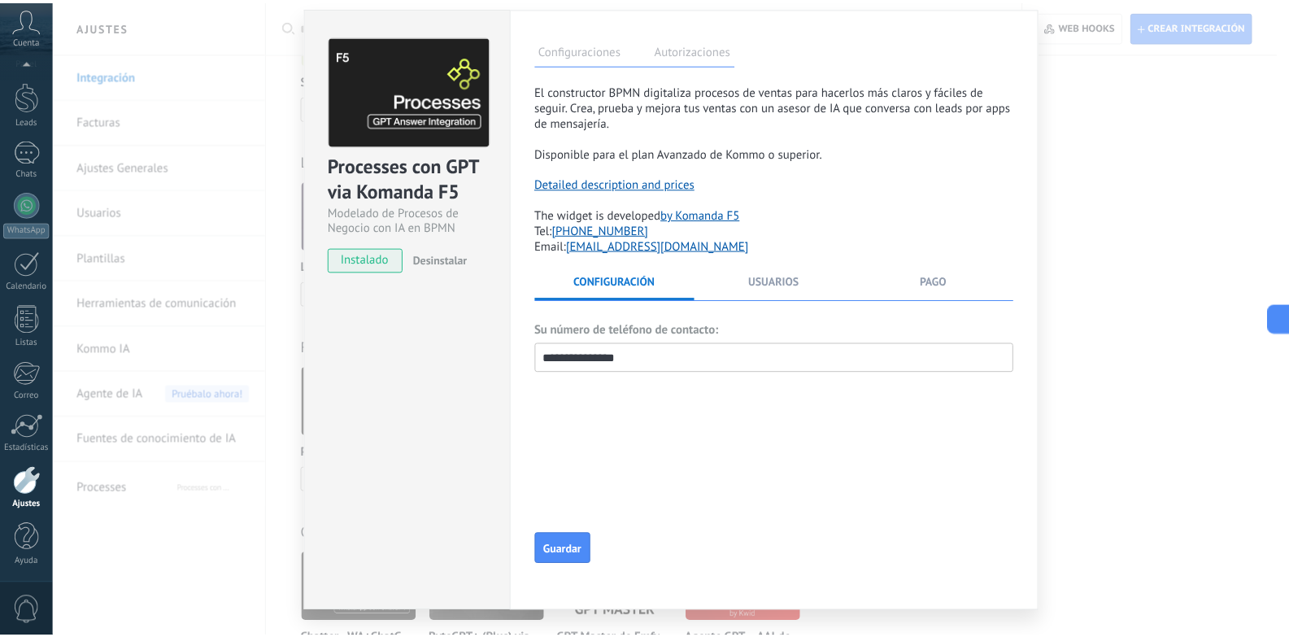
scroll to position [0, 0]
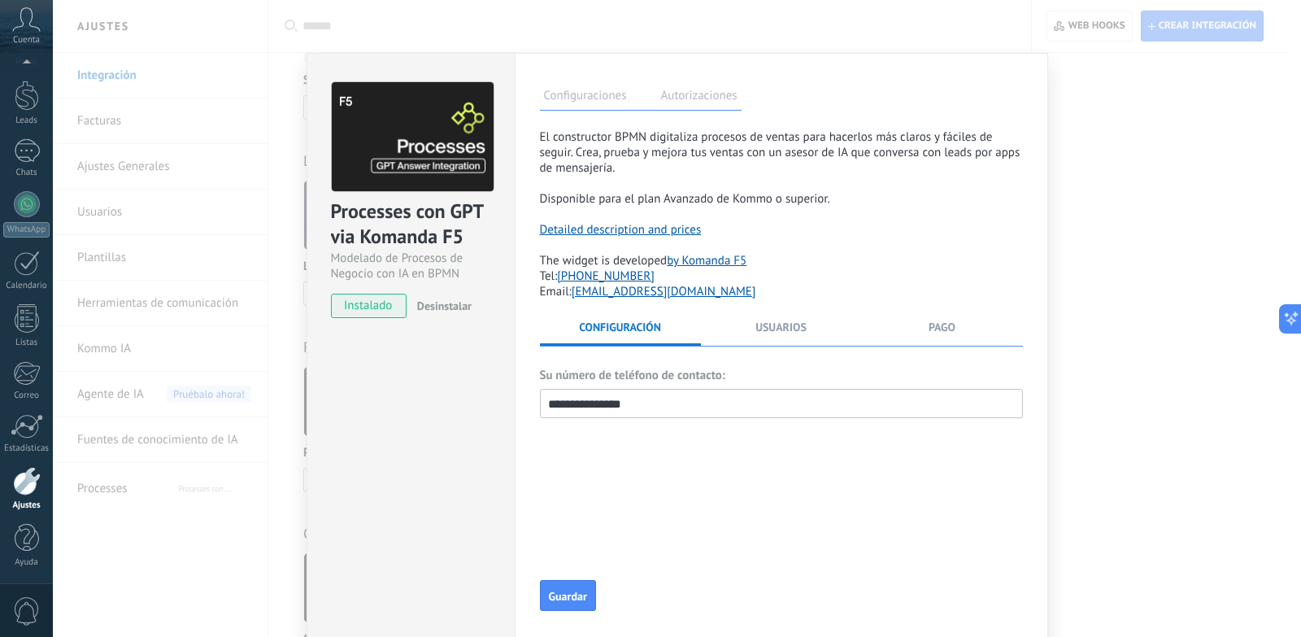
click at [452, 306] on span "Desinstalar" at bounding box center [444, 305] width 54 height 15
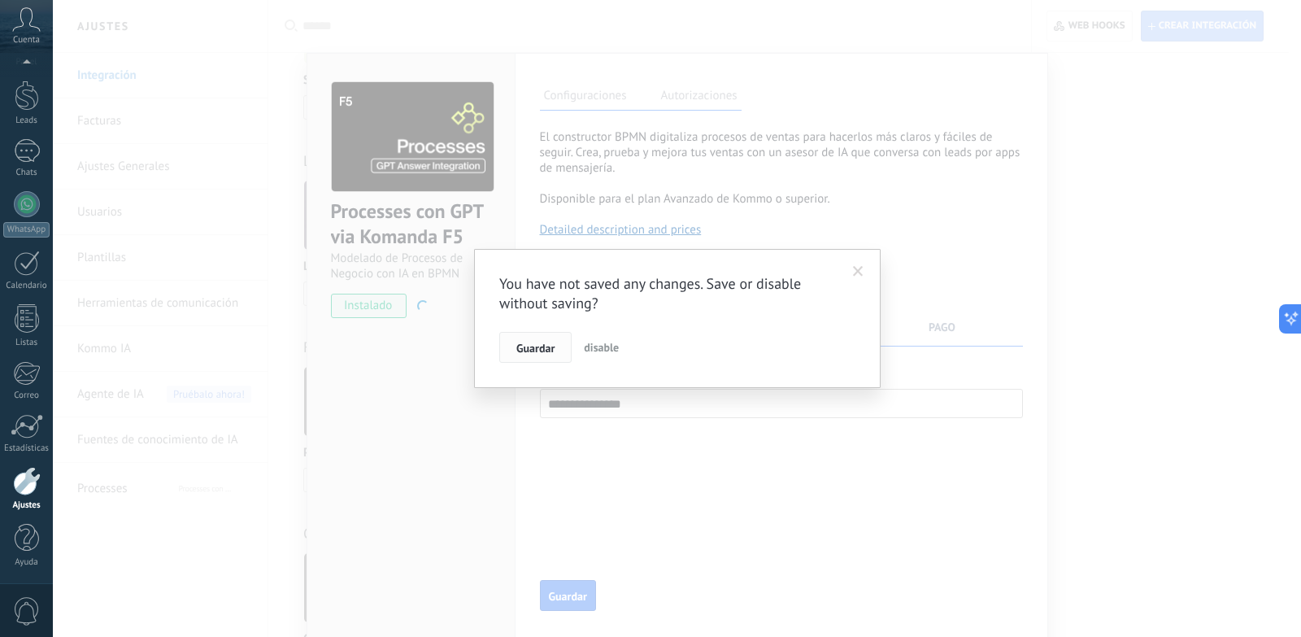
click at [527, 356] on button "Guardar" at bounding box center [535, 347] width 72 height 31
click at [553, 350] on span "Guardar" at bounding box center [535, 347] width 38 height 11
click at [868, 280] on span at bounding box center [858, 272] width 27 height 28
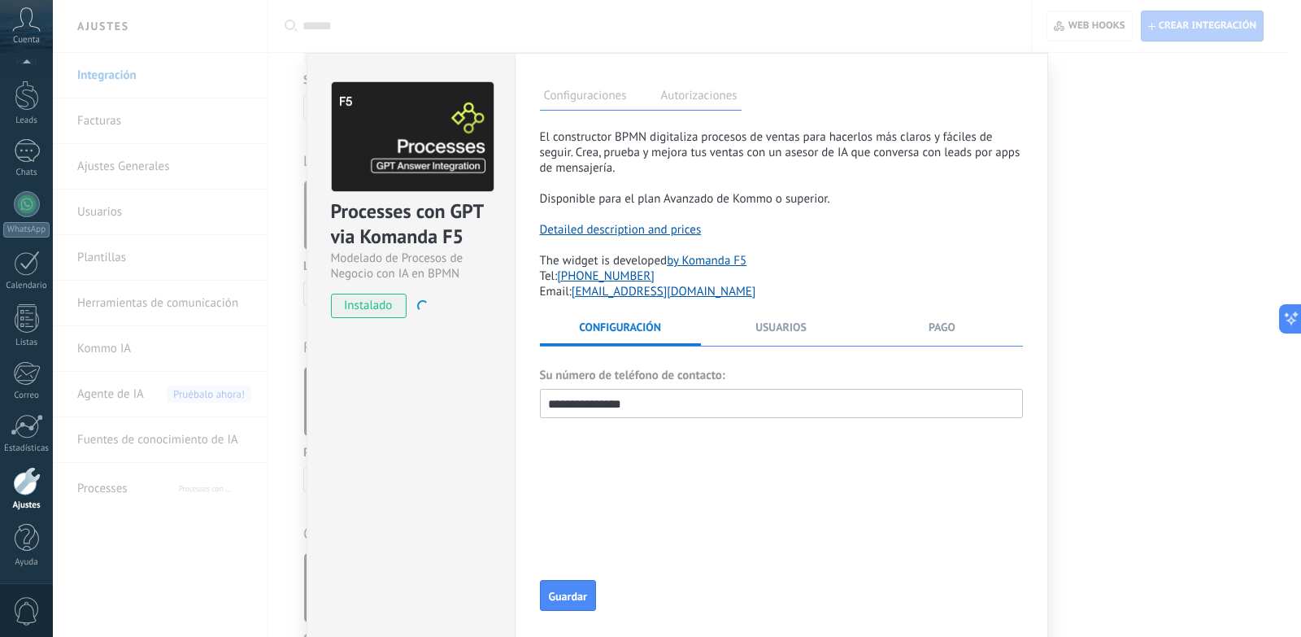
click at [1181, 261] on div "**********" at bounding box center [677, 318] width 1248 height 637
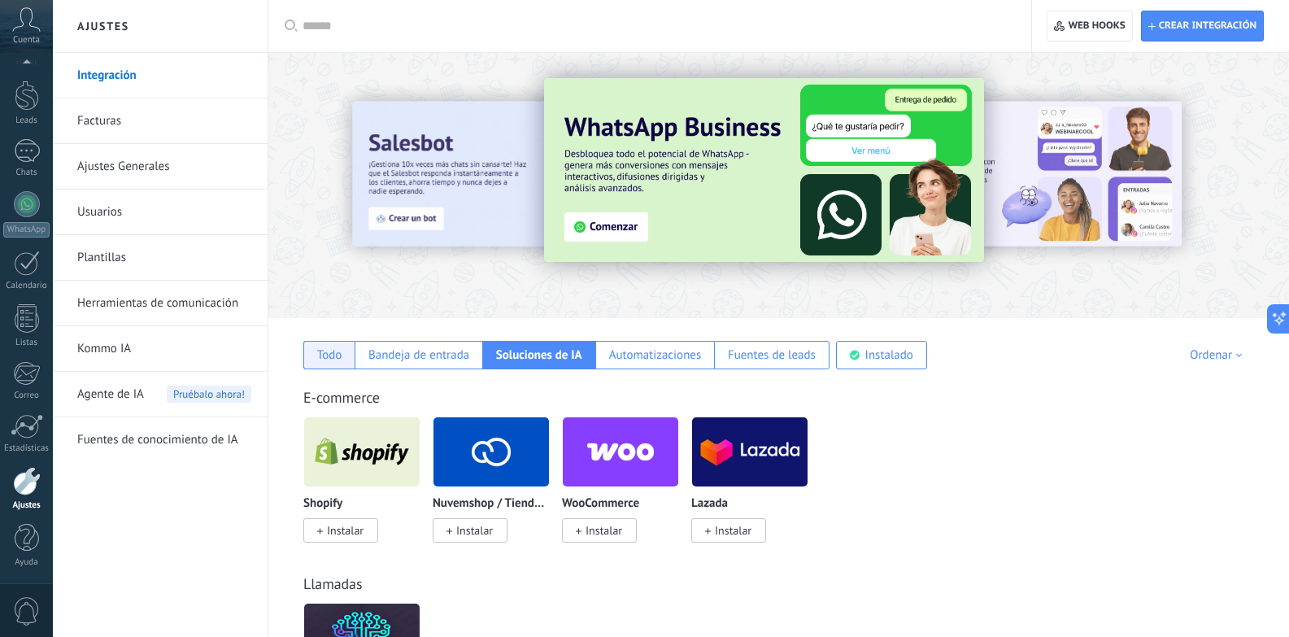
click at [332, 350] on div "Todo" at bounding box center [329, 354] width 25 height 15
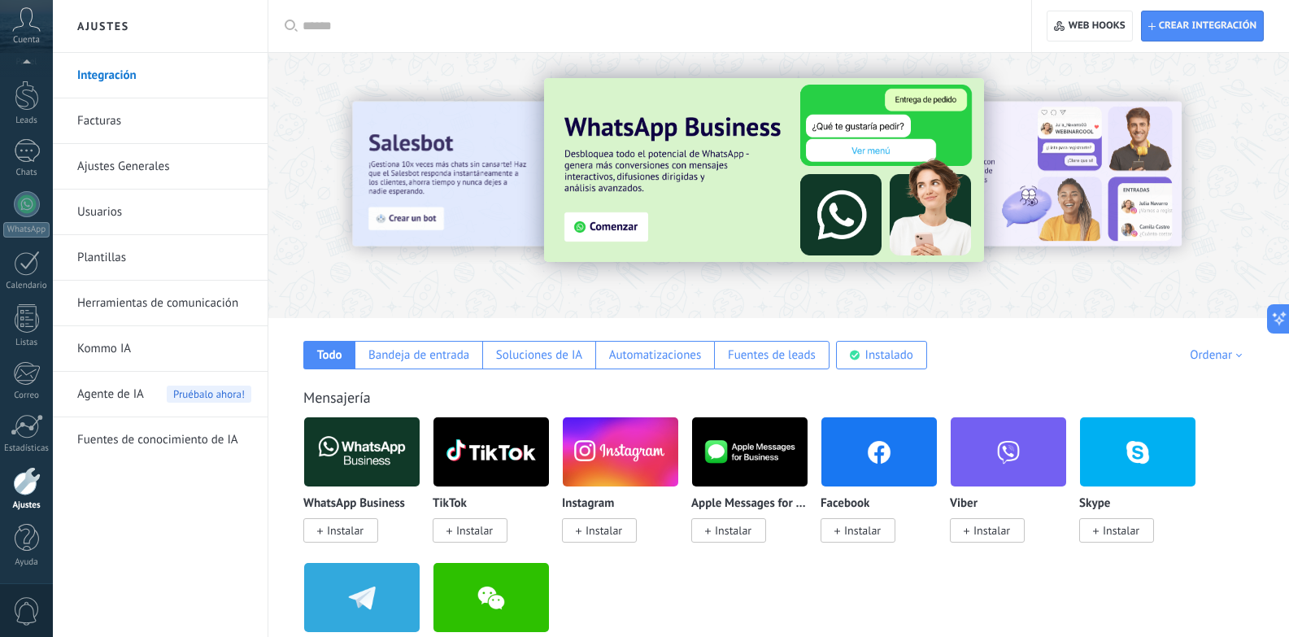
click at [424, 20] on input "text" at bounding box center [655, 26] width 706 height 17
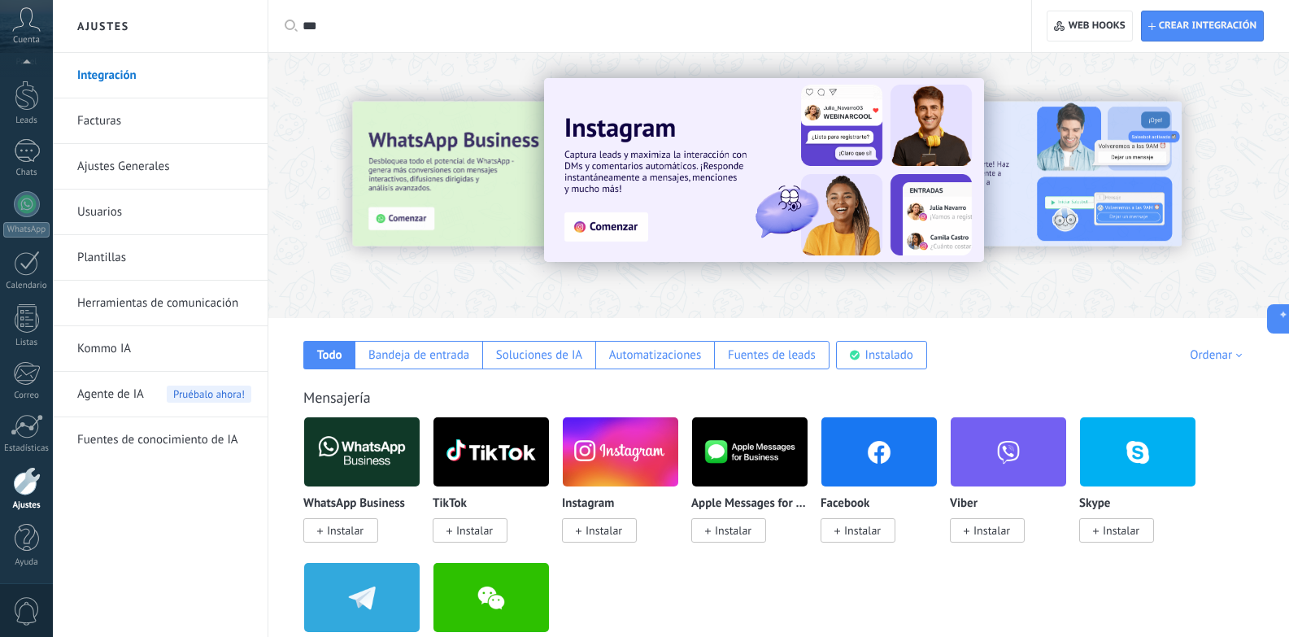
type input "***"
